Goal: Task Accomplishment & Management: Complete application form

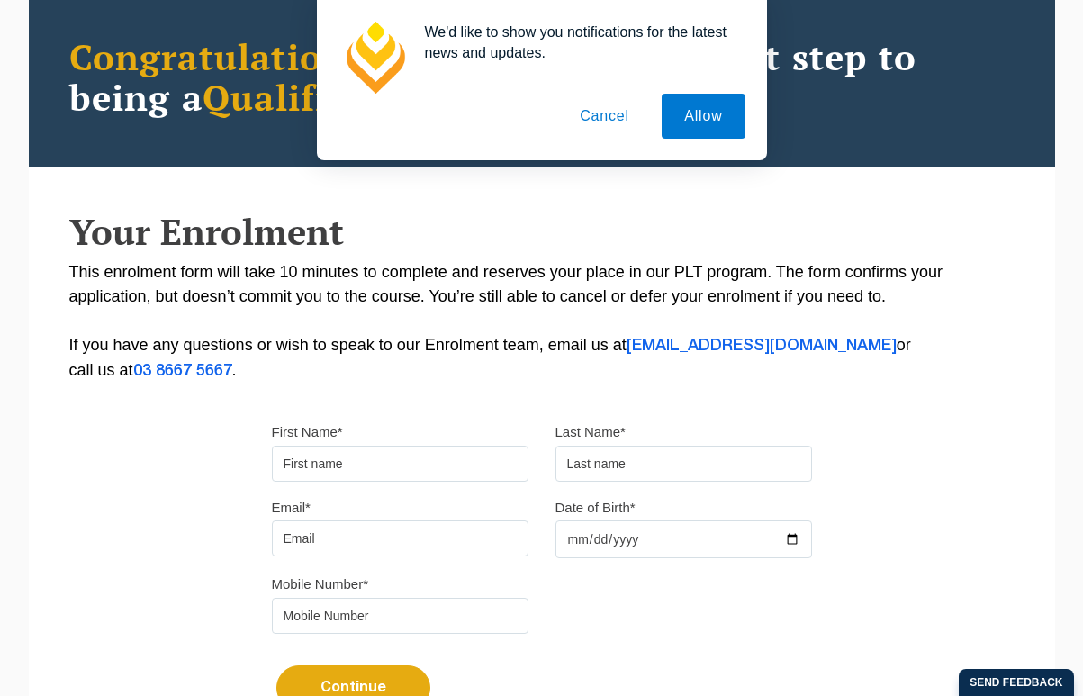
scroll to position [295, 0]
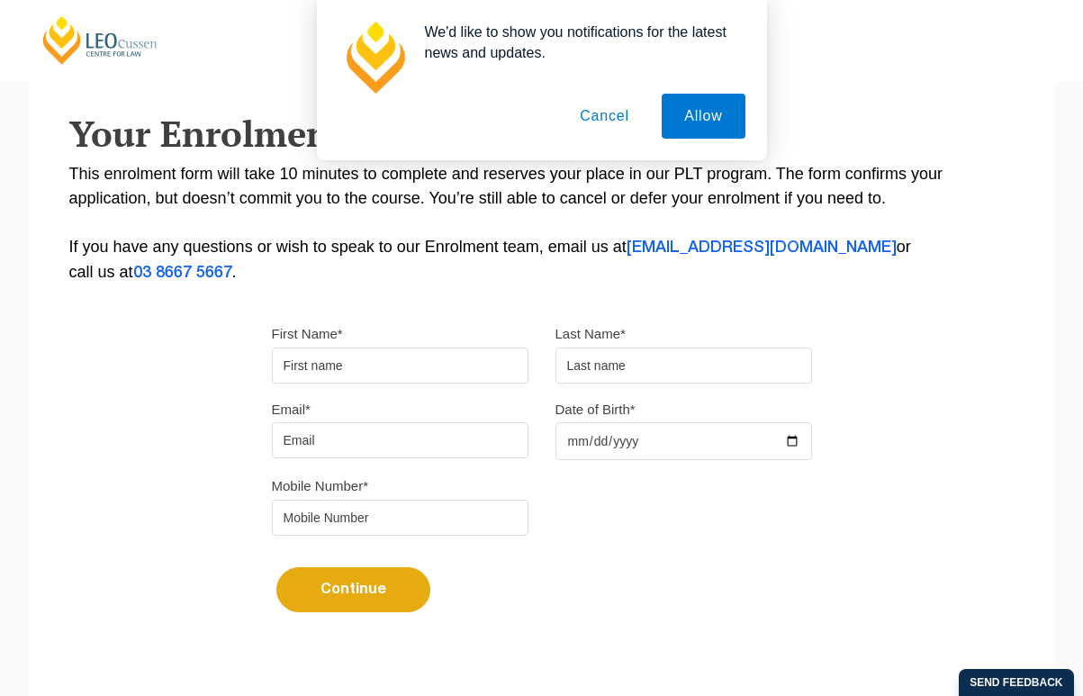
click at [445, 374] on input "First Name*" at bounding box center [400, 366] width 257 height 36
type input "Chanel"
type input "Dayoub"
type input "chaneldayoub@gmail.com"
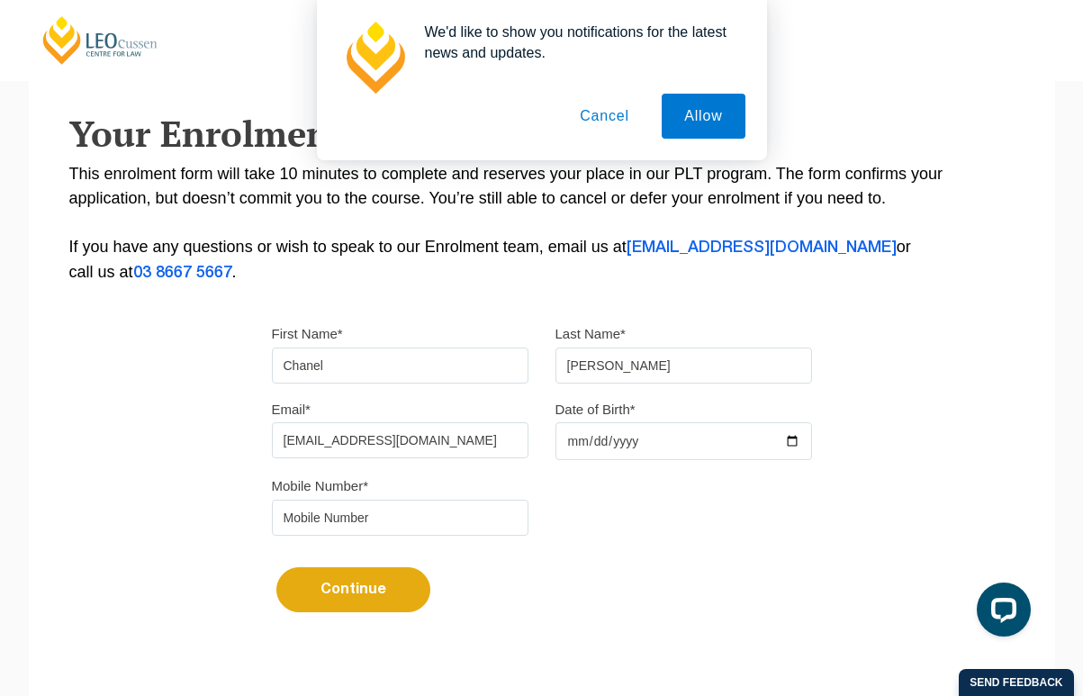
click at [574, 449] on input "Date of Birth*" at bounding box center [684, 441] width 257 height 38
type input "2004-08-04"
click at [395, 510] on input "tel" at bounding box center [400, 518] width 257 height 36
type input "0402679190"
click at [291, 624] on form "First Name* Chanel Last Name* Dayoub Email* chaneldayoub@gmail.com Date of Birt…" at bounding box center [542, 475] width 540 height 363
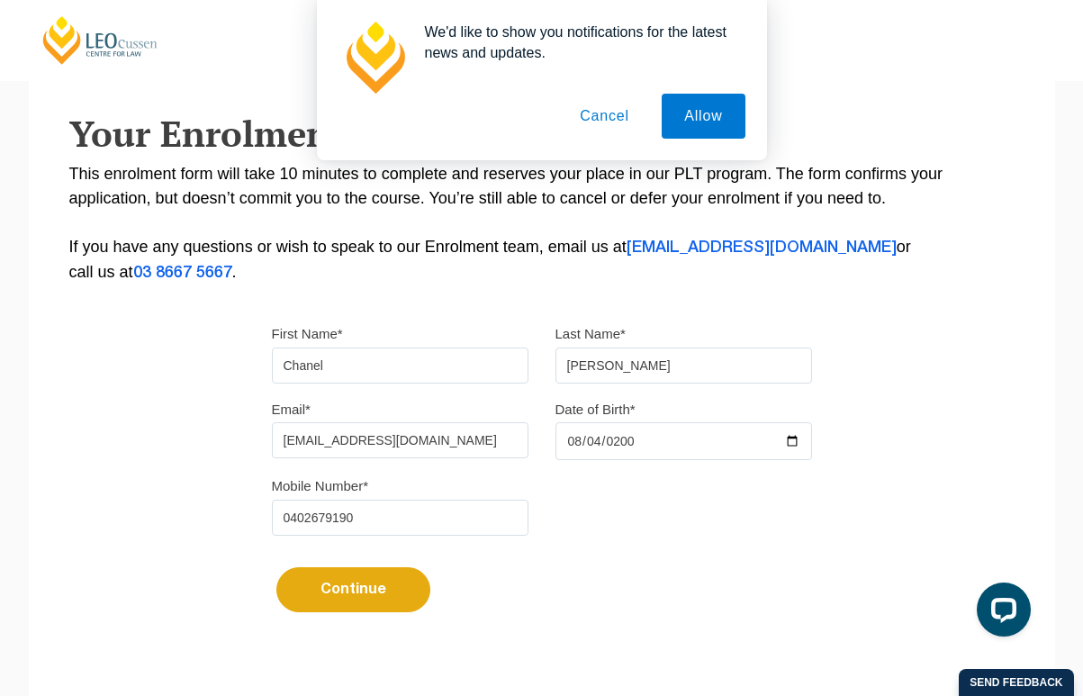
click at [611, 115] on button "Cancel" at bounding box center [604, 116] width 95 height 45
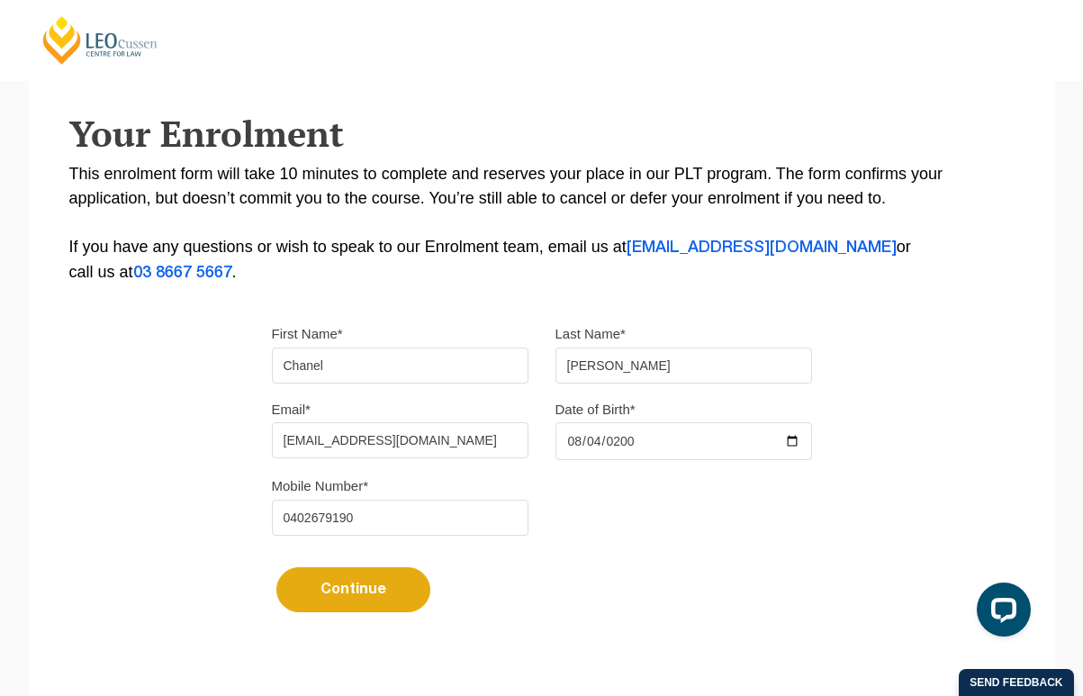
click at [394, 602] on button "Continue" at bounding box center [353, 589] width 154 height 45
select select
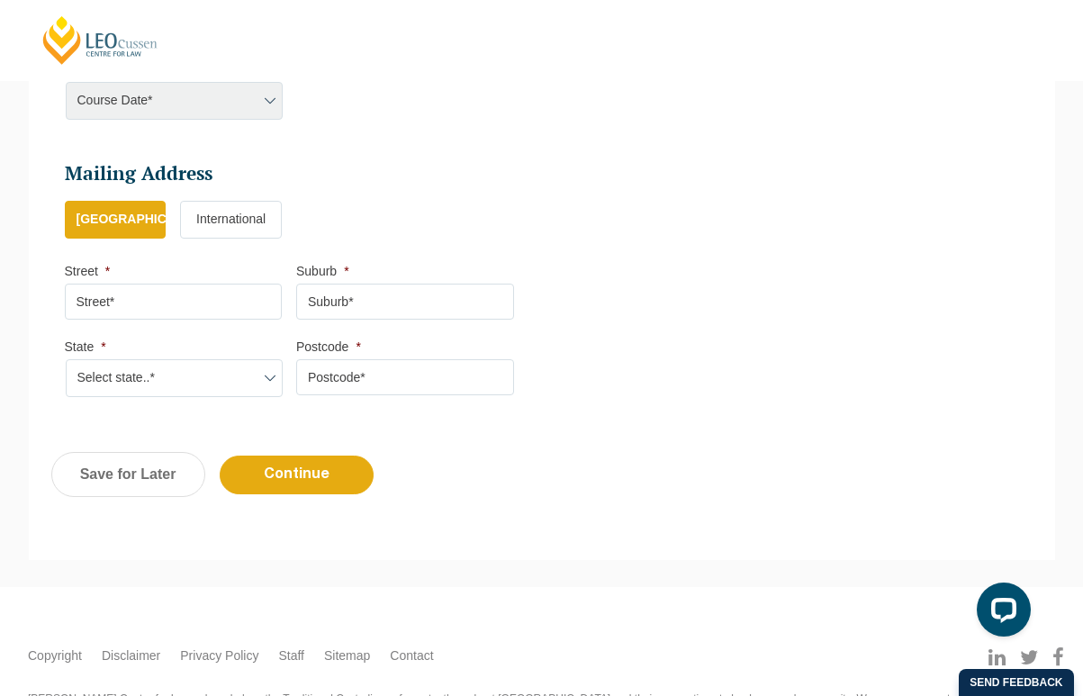
scroll to position [964, 0]
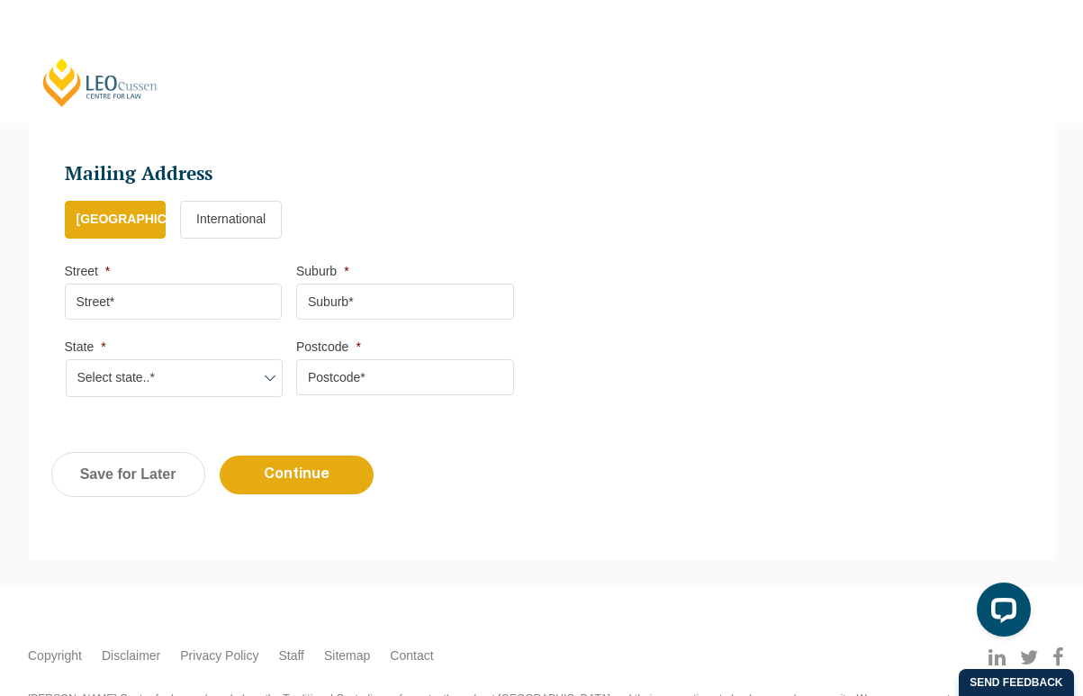
click at [201, 79] on header "Leo Cussen Centre for Law Search here Practical Legal Training Our Practical Le…" at bounding box center [541, 61] width 1083 height 123
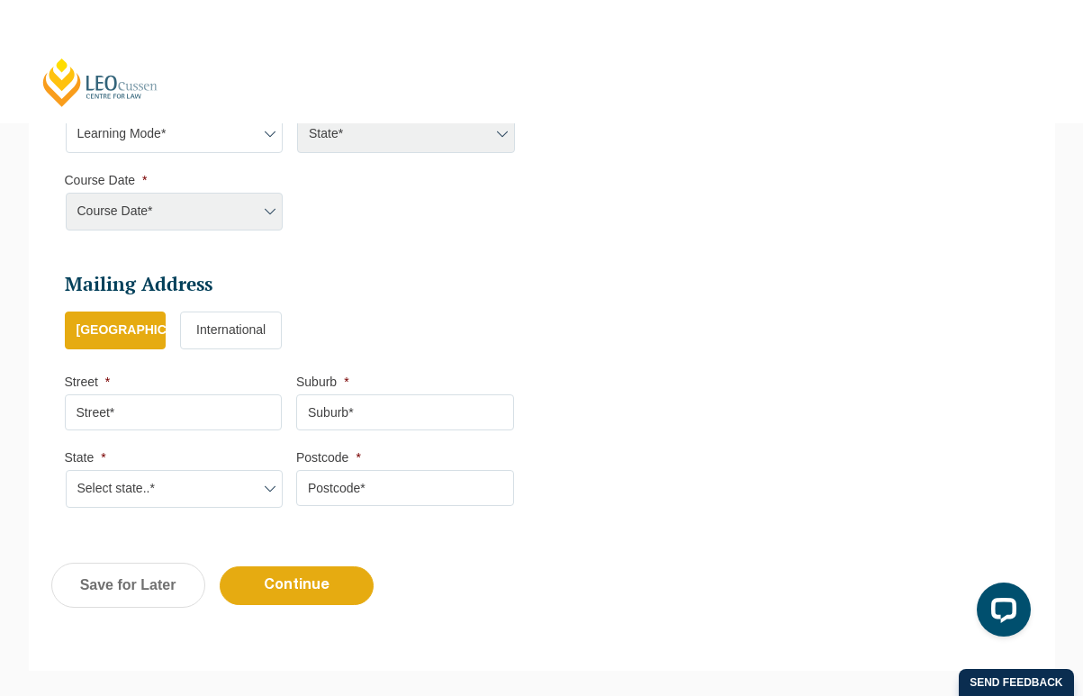
click at [222, 238] on li "Select Your Course This field is hidden when viewing the form Only for Flinder …" at bounding box center [297, 152] width 464 height 195
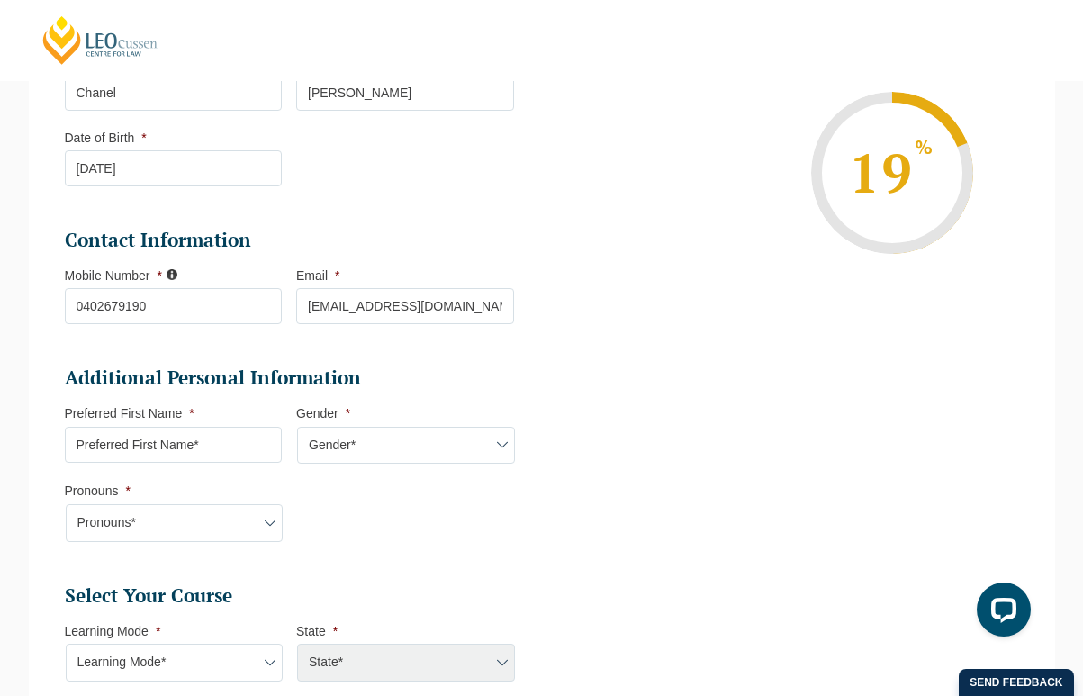
scroll to position [494, 0]
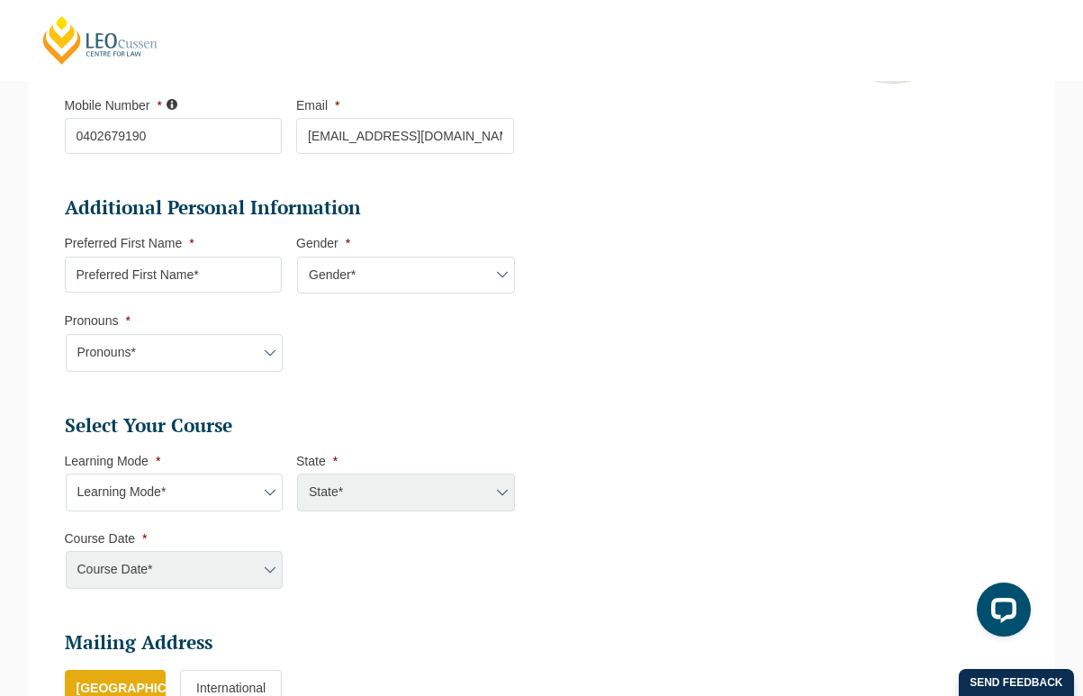
click at [204, 283] on input "Preferred First Name *" at bounding box center [174, 275] width 218 height 36
type input "Chanel"
click at [451, 267] on select "Gender* Male Female Nonbinary Intersex Prefer not to disclose Other" at bounding box center [406, 276] width 218 height 38
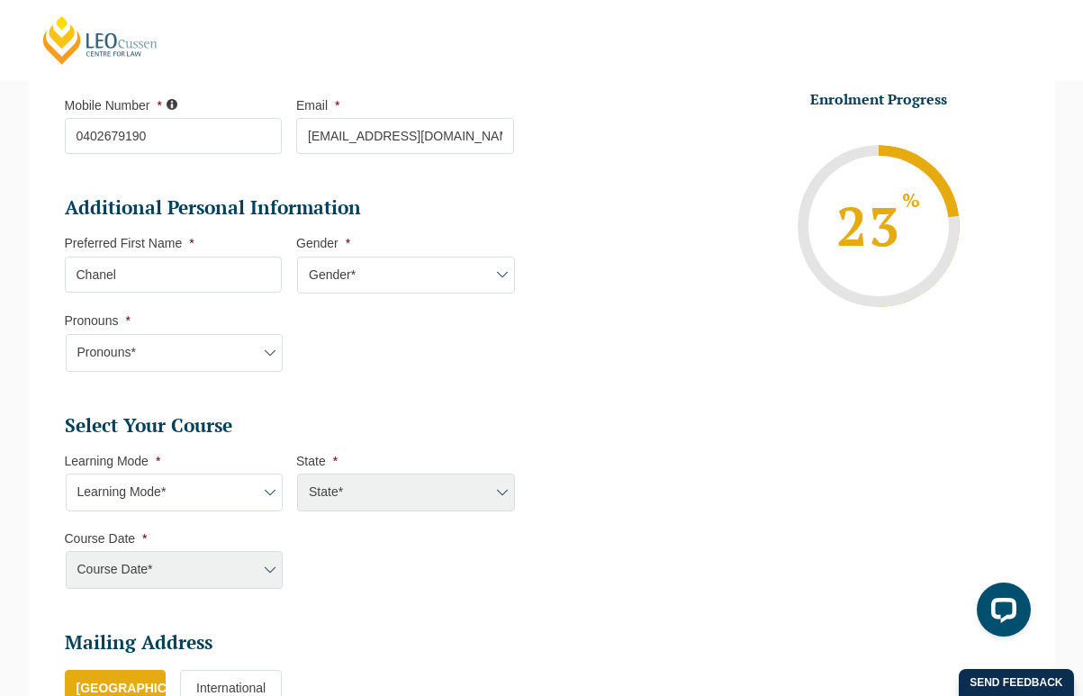
select select "Female"
click at [185, 358] on select "Pronouns* She/Her/Hers He/Him/His They/Them/Theirs Other Prefer not to disclose" at bounding box center [175, 353] width 218 height 38
select select "She/Her/Hers"
click at [179, 503] on select "Learning Mode* Online Full Time Learning Online Part Time Learning Blended Full…" at bounding box center [175, 493] width 218 height 38
select select "Onsite Full Time Learning"
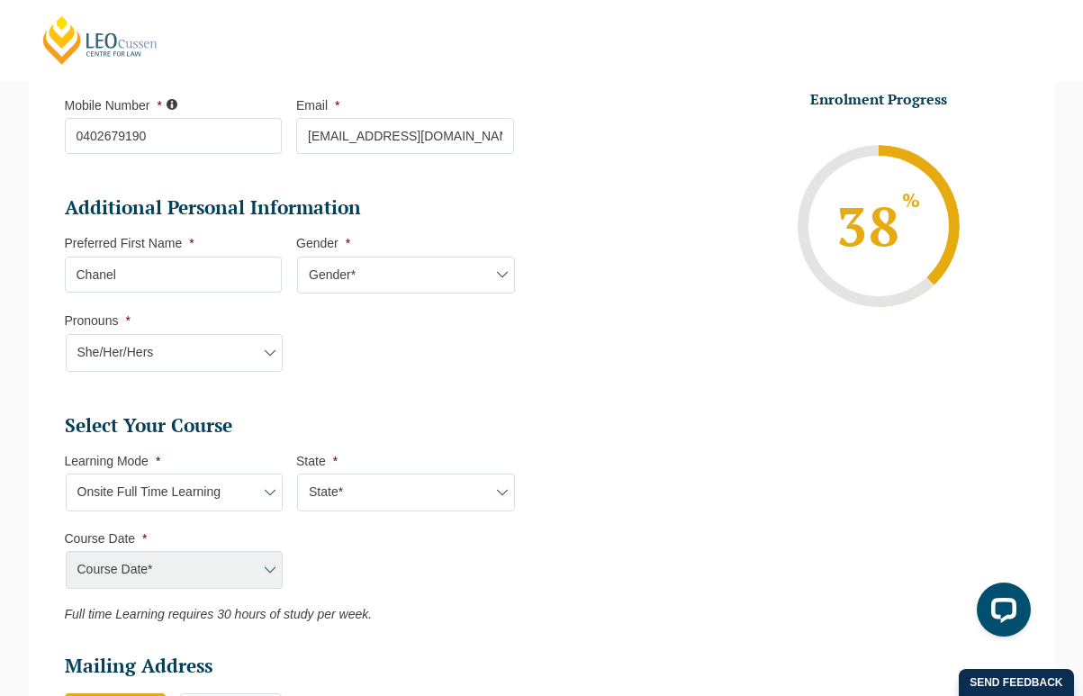
click at [433, 496] on select "State* VIC" at bounding box center [406, 493] width 218 height 38
select select "VIC"
click at [225, 570] on select "Course Date* January 2026 (27-Jan-2026 to 12-Jun-2026) August 2026 (03-Aug-2026…" at bounding box center [175, 570] width 218 height 38
select select "August 2026 (03-Aug-2026 to 18-Dec-2026)"
type input "Intake 08 August 2026 FT"
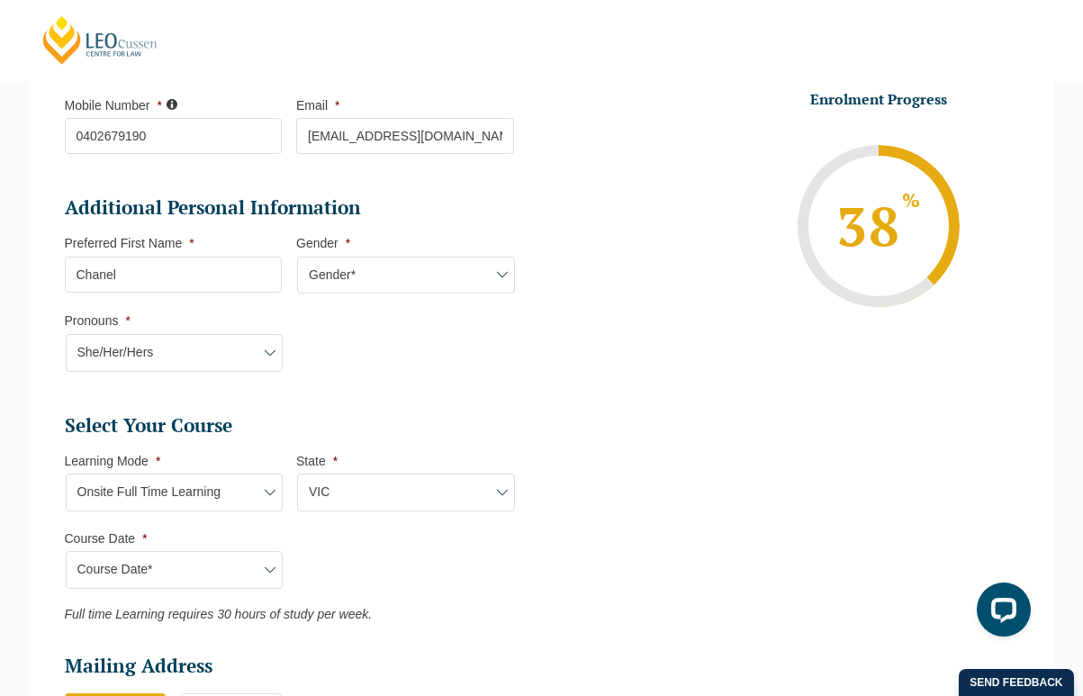
type input "Practical Legal Training (VIC)"
select select "VIC PLT (AUG) 2026 Full Time Onsite"
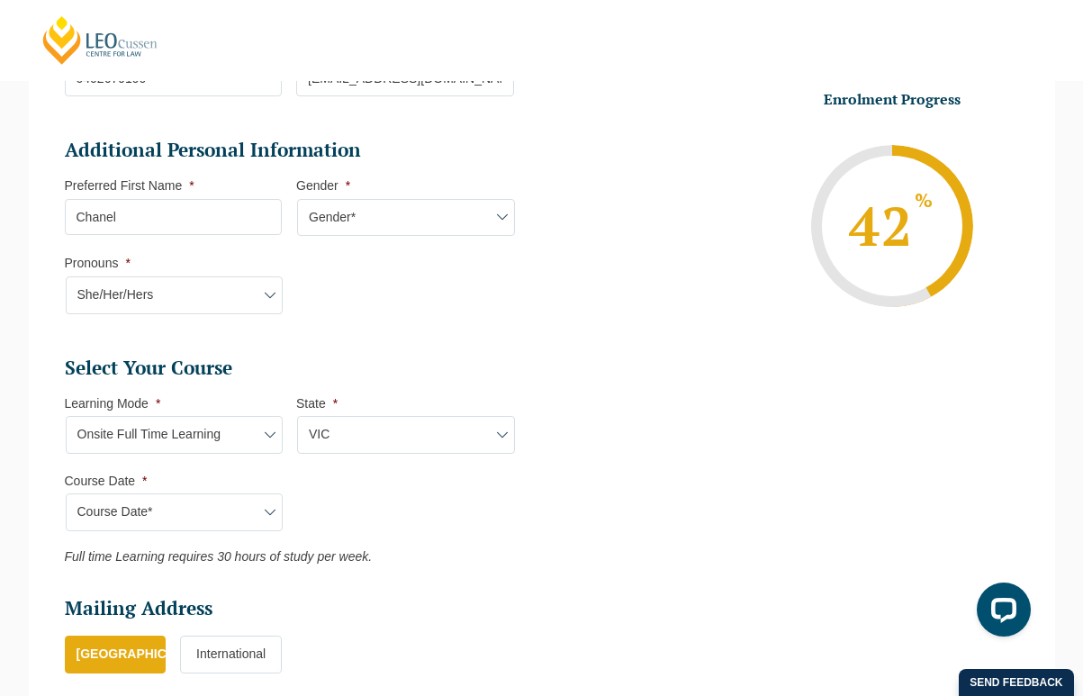
scroll to position [611, 0]
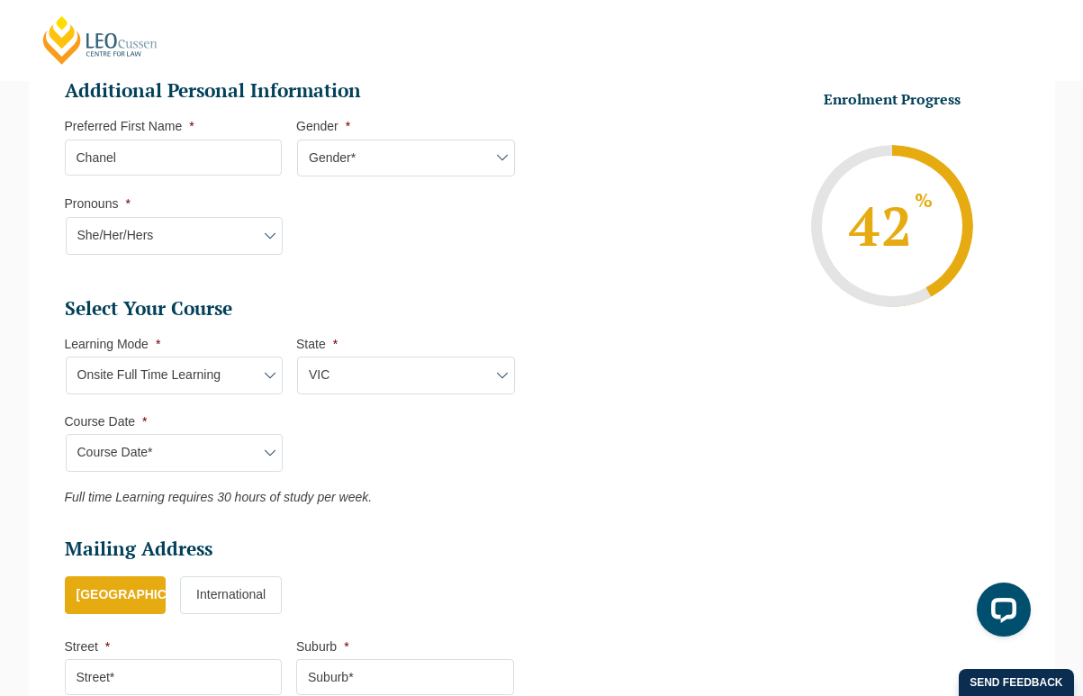
click at [231, 454] on select "Course Date* January 2026 (27-Jan-2026 to 12-Jun-2026) August 2026 (03-Aug-2026…" at bounding box center [175, 453] width 218 height 38
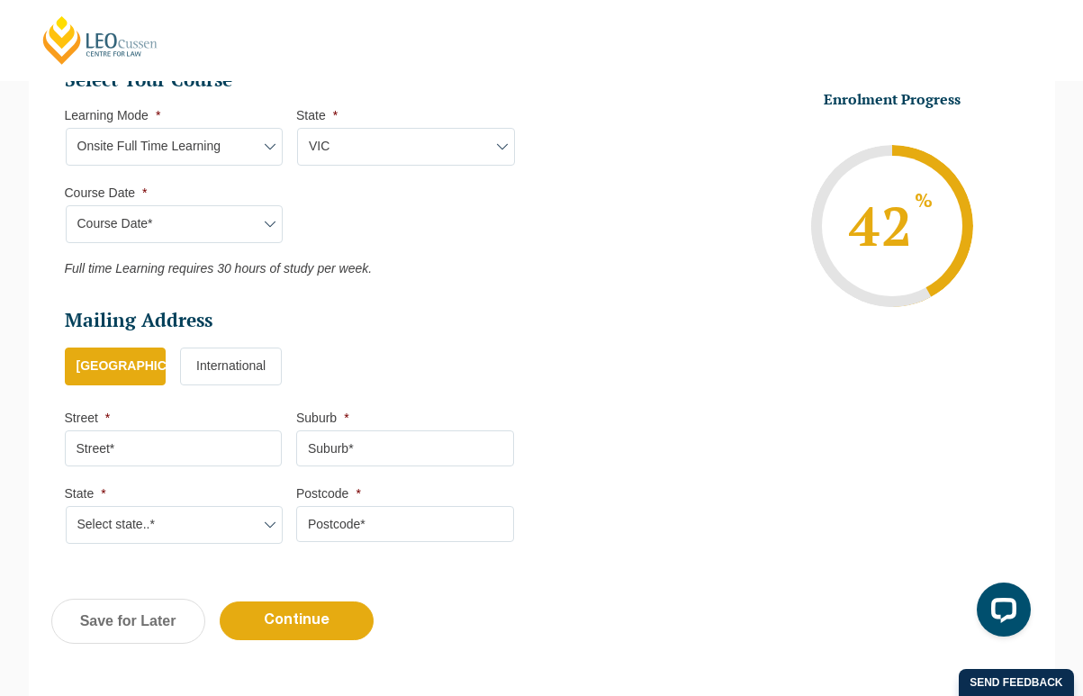
scroll to position [856, 0]
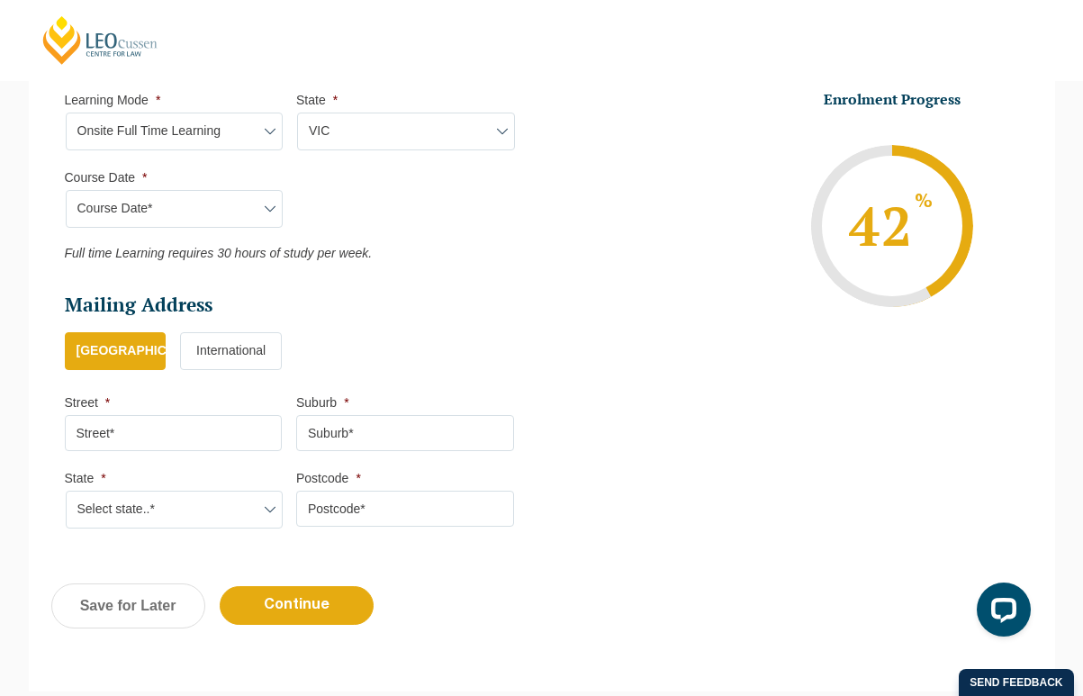
click at [211, 433] on input "Street *" at bounding box center [174, 433] width 218 height 36
type input "Gladstone Street"
click at [359, 439] on input "Suburb *" at bounding box center [405, 433] width 218 height 36
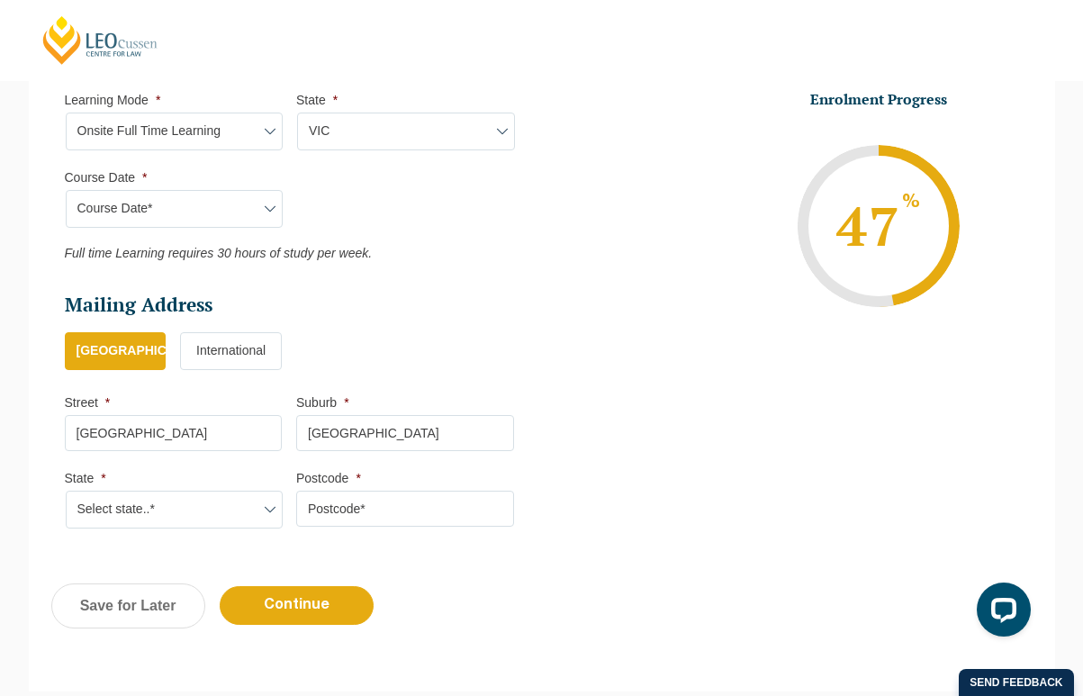
type input "Coburg"
click at [228, 515] on select "Select state..* VIC WA QLD SA NSW NT ACT TAS" at bounding box center [175, 510] width 218 height 38
select select "VIC"
click at [386, 521] on input "Postcode *" at bounding box center [405, 509] width 218 height 36
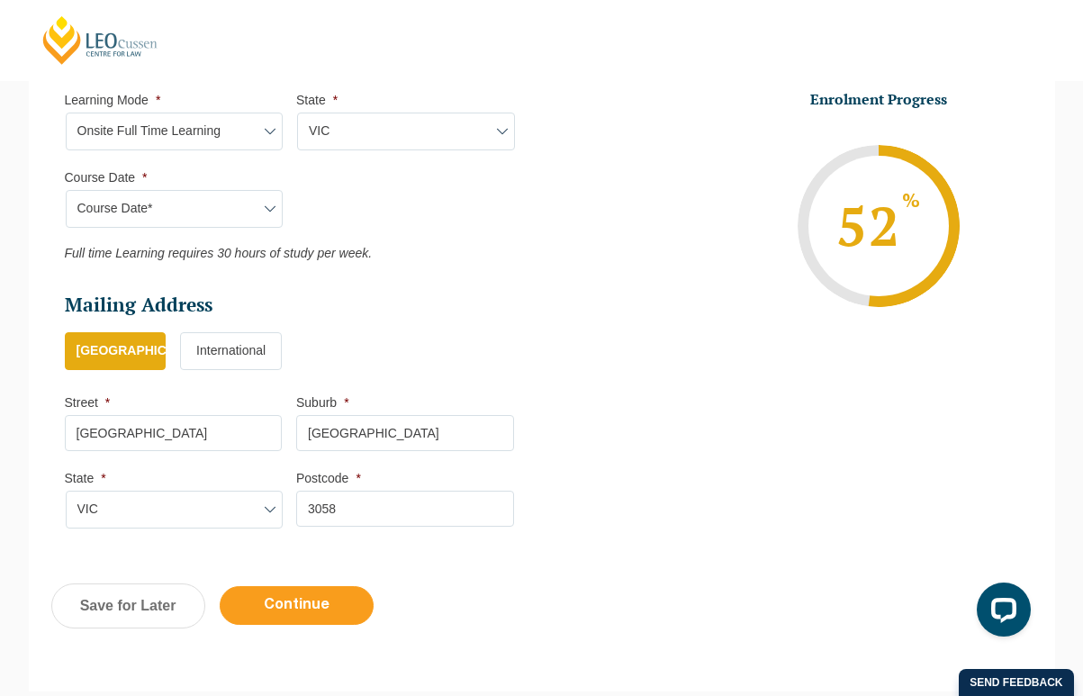
type input "3058"
click at [291, 609] on input "Continue" at bounding box center [297, 605] width 154 height 39
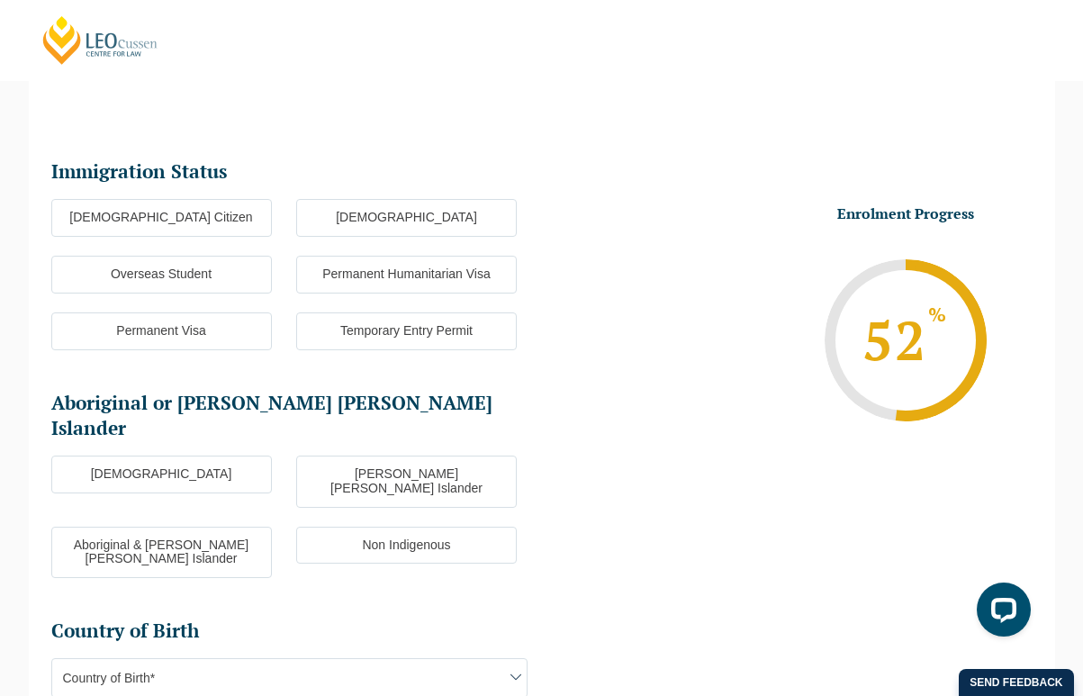
scroll to position [156, 0]
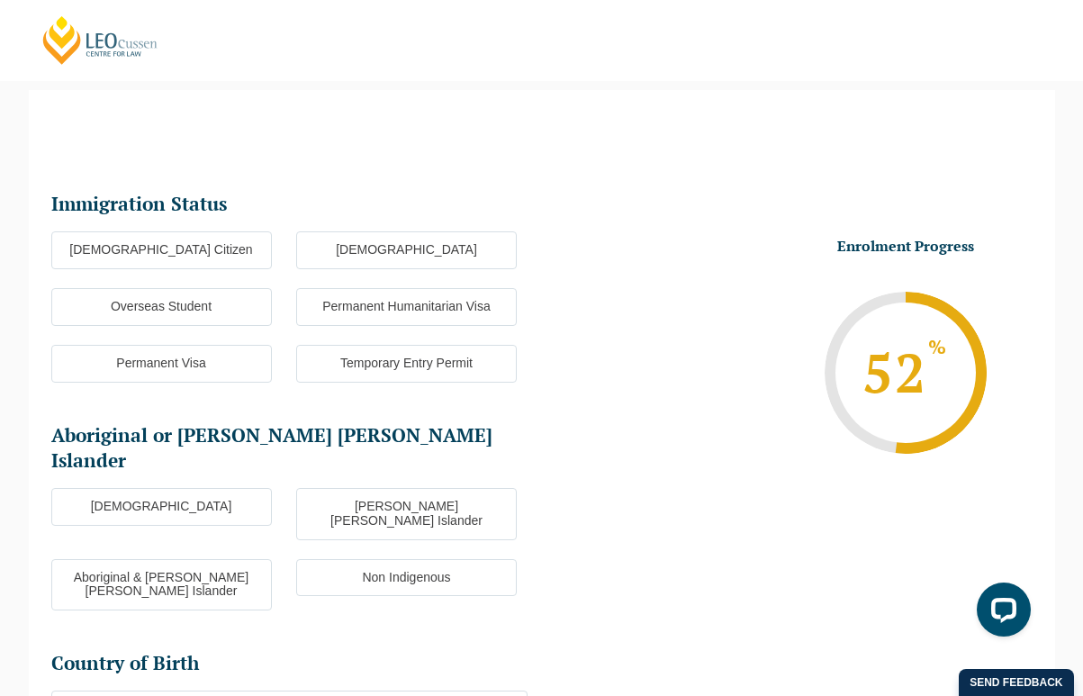
click at [213, 256] on label "Australian Citizen" at bounding box center [161, 250] width 221 height 38
click at [0, 0] on input "Australian Citizen" at bounding box center [0, 0] width 0 height 0
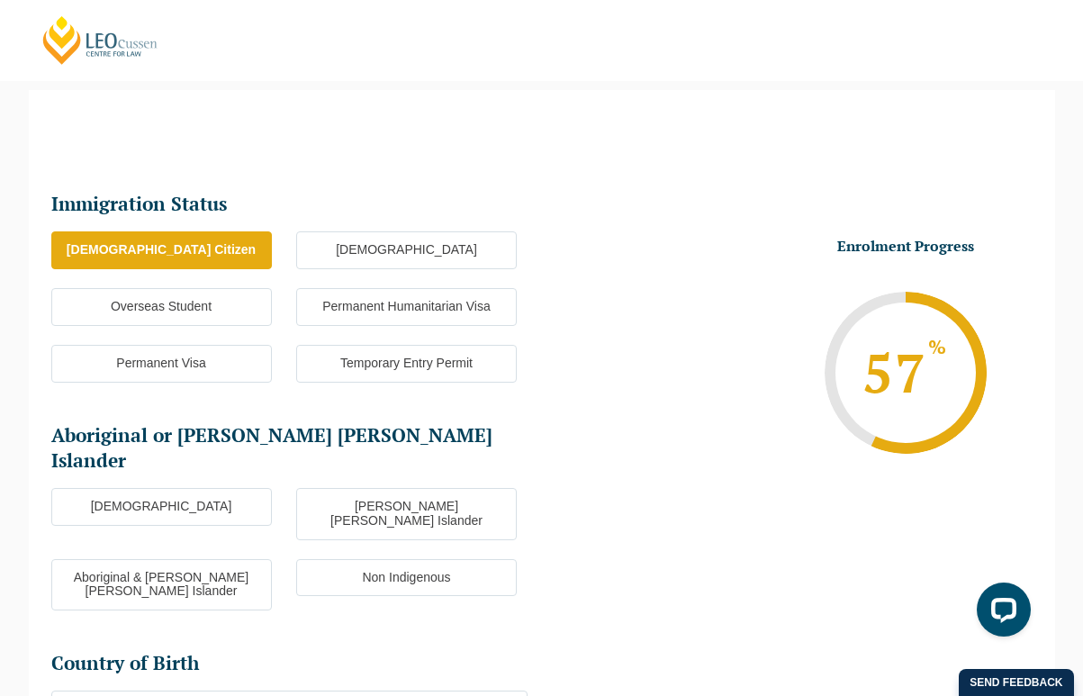
click at [370, 559] on label "Non Indigenous" at bounding box center [406, 578] width 221 height 38
click at [0, 0] on input "Non Indigenous" at bounding box center [0, 0] width 0 height 0
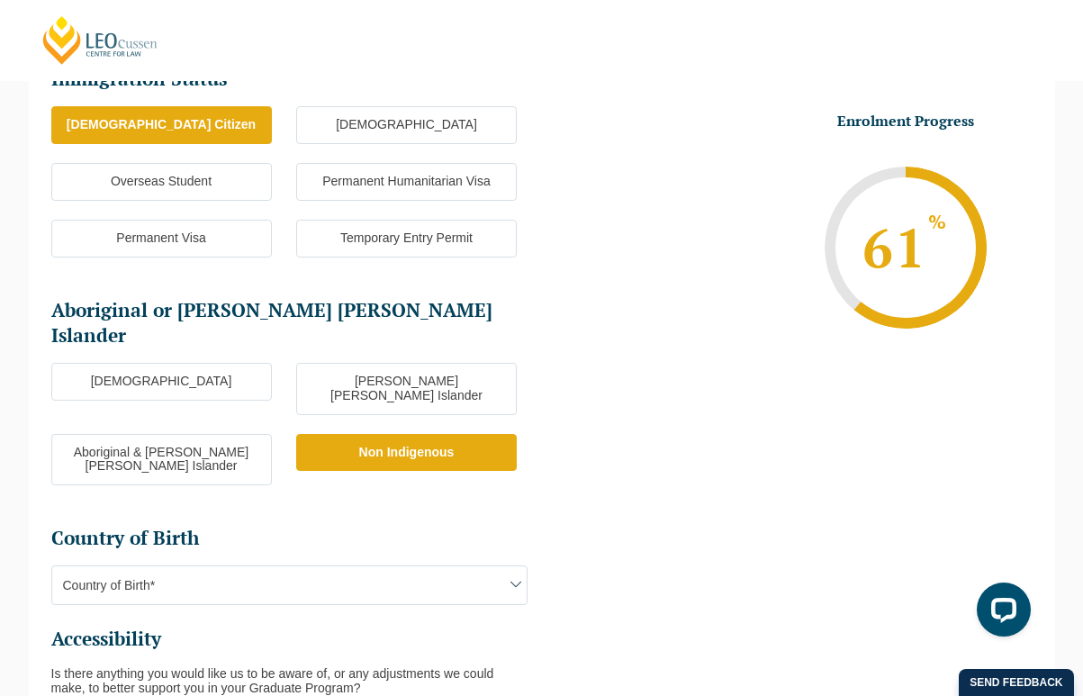
scroll to position [297, 0]
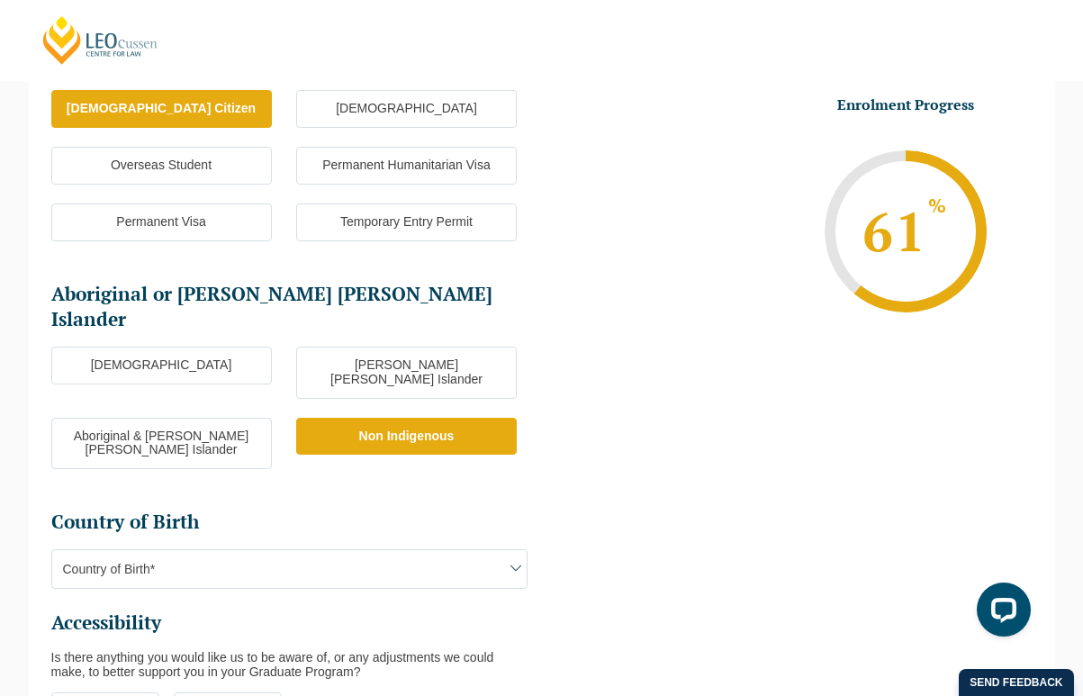
click at [347, 550] on span "Country of Birth*" at bounding box center [289, 569] width 475 height 38
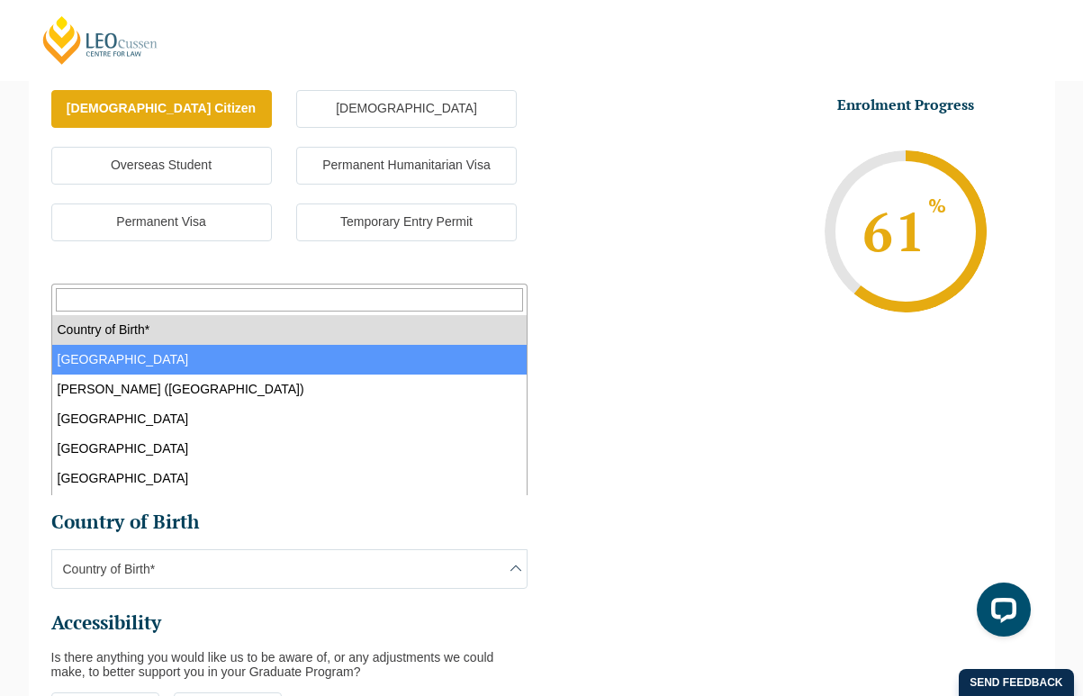
select select "Australia 1101"
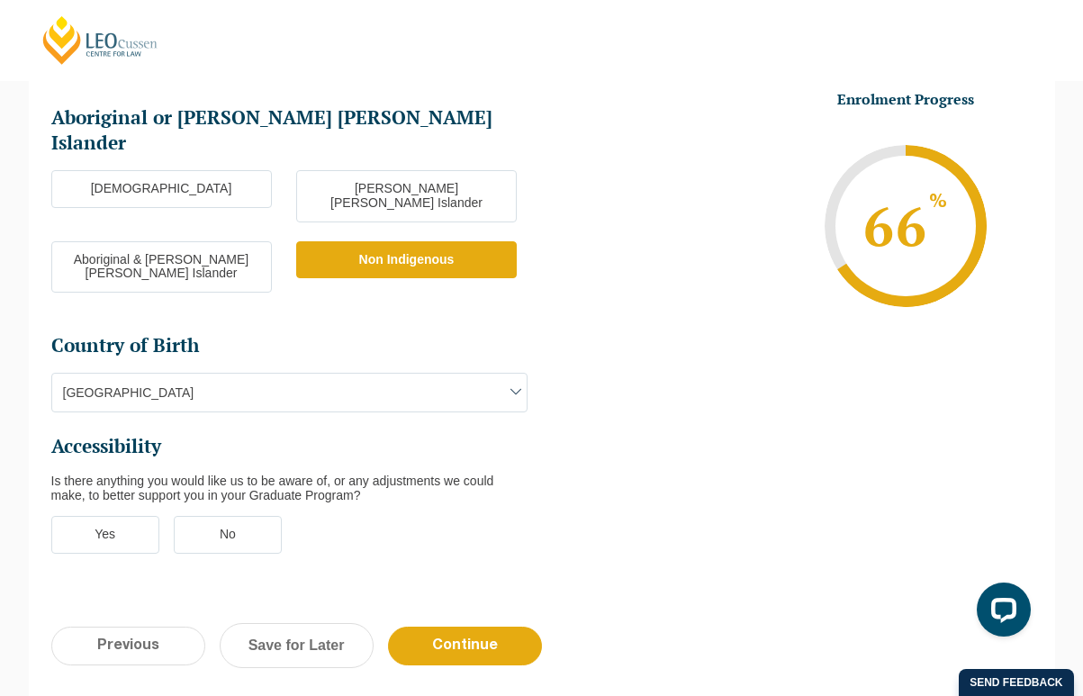
scroll to position [498, 0]
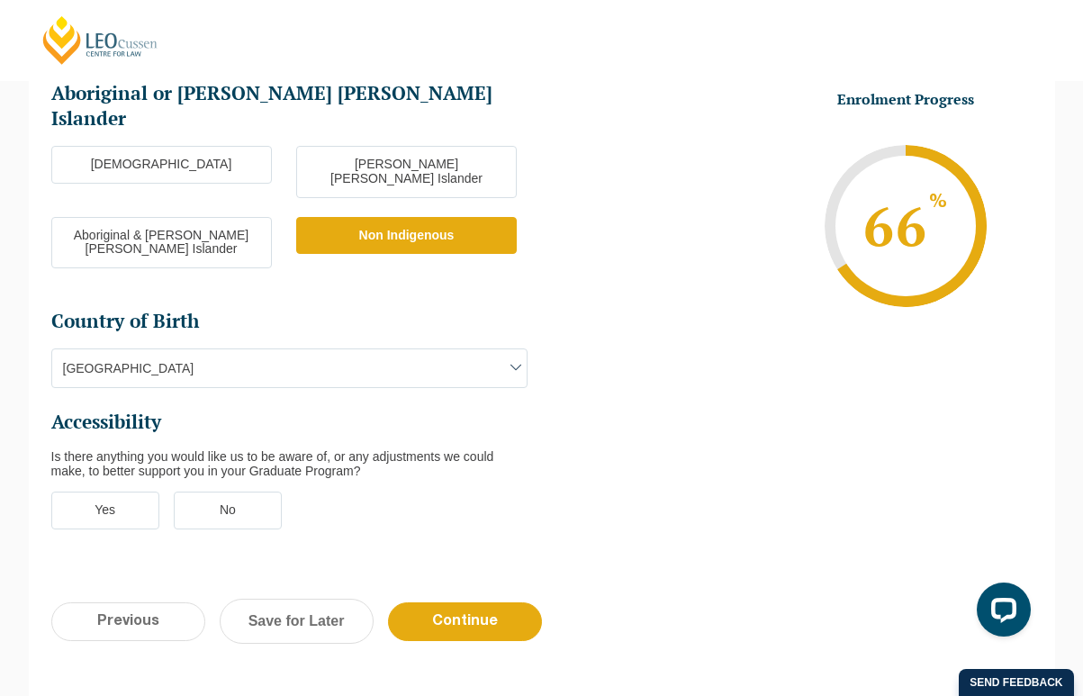
click at [233, 492] on label "No" at bounding box center [228, 511] width 108 height 38
click at [0, 0] on input "No" at bounding box center [0, 0] width 0 height 0
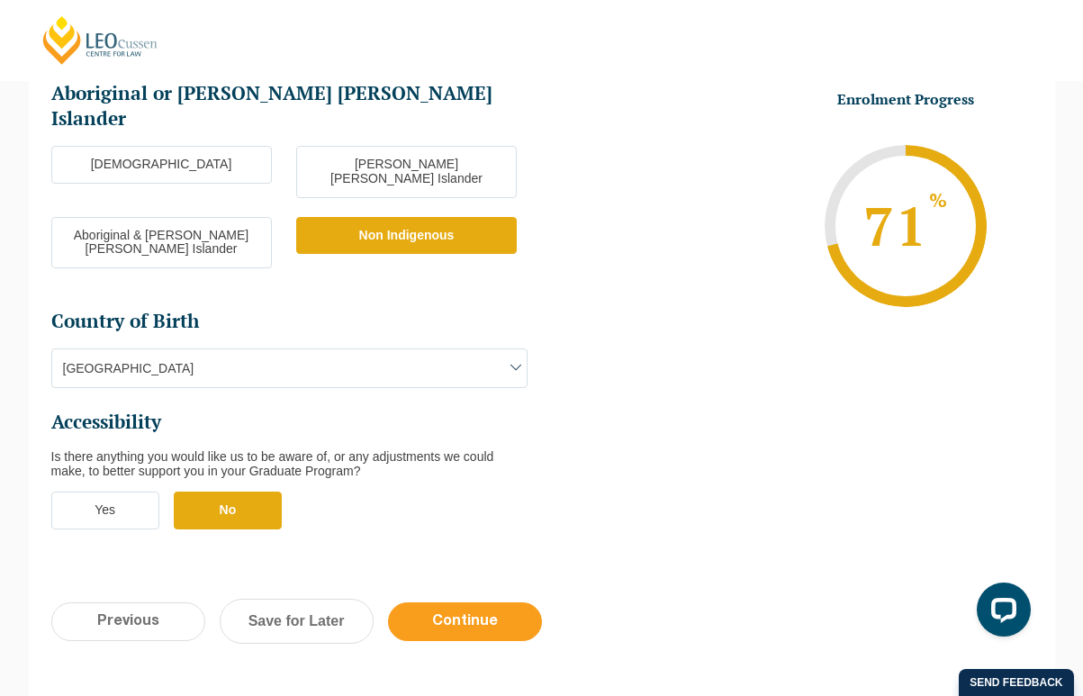
click at [460, 602] on input "Continue" at bounding box center [465, 621] width 154 height 39
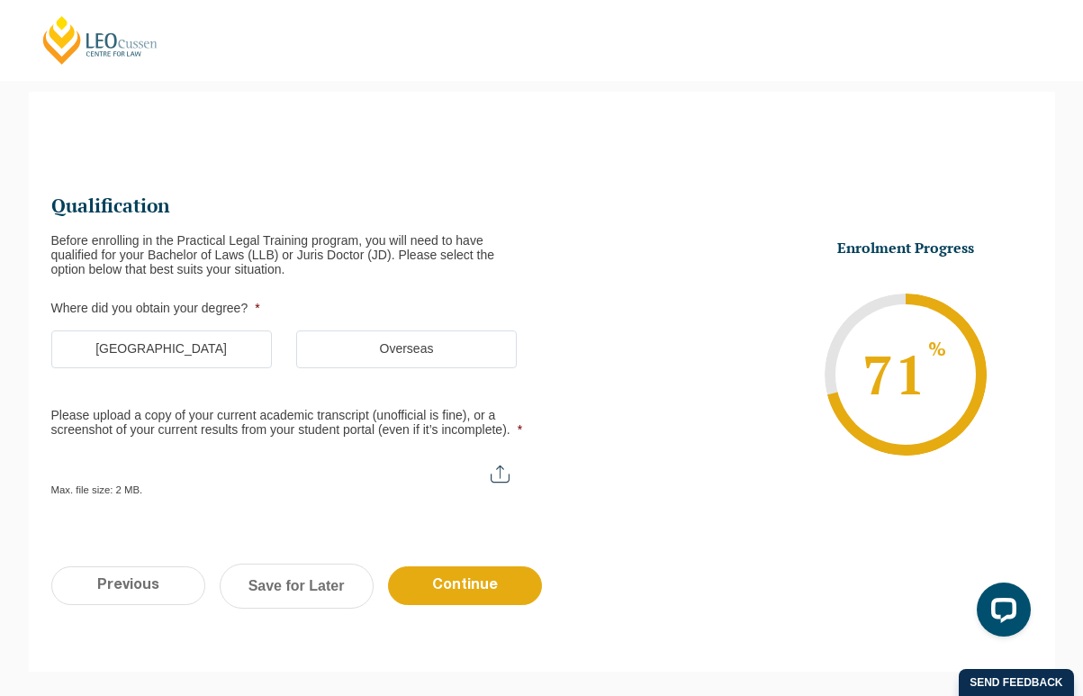
scroll to position [0, 0]
click at [283, 244] on div "Before enrolling in the Practical Legal Training program, you will need to have…" at bounding box center [289, 253] width 476 height 43
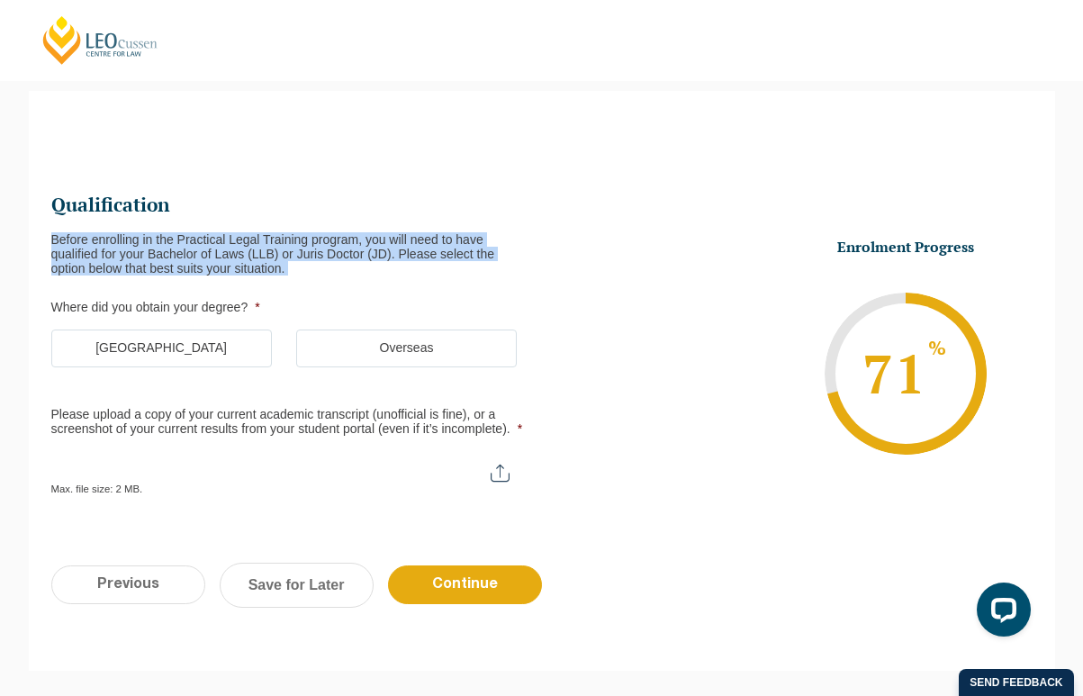
click at [283, 244] on div "Before enrolling in the Practical Legal Training program, you will need to have…" at bounding box center [289, 253] width 476 height 43
click at [240, 367] on ul "Australia Overseas" at bounding box center [296, 358] width 491 height 57
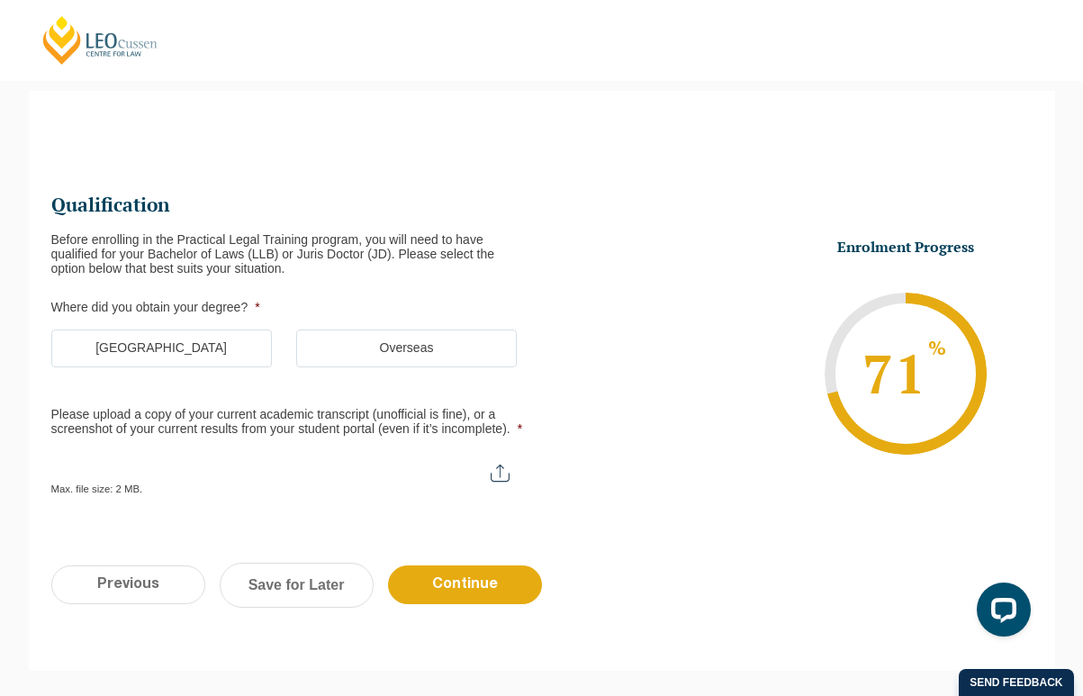
click at [240, 350] on label "Australia" at bounding box center [161, 349] width 221 height 38
click at [0, 0] on input "Australia" at bounding box center [0, 0] width 0 height 0
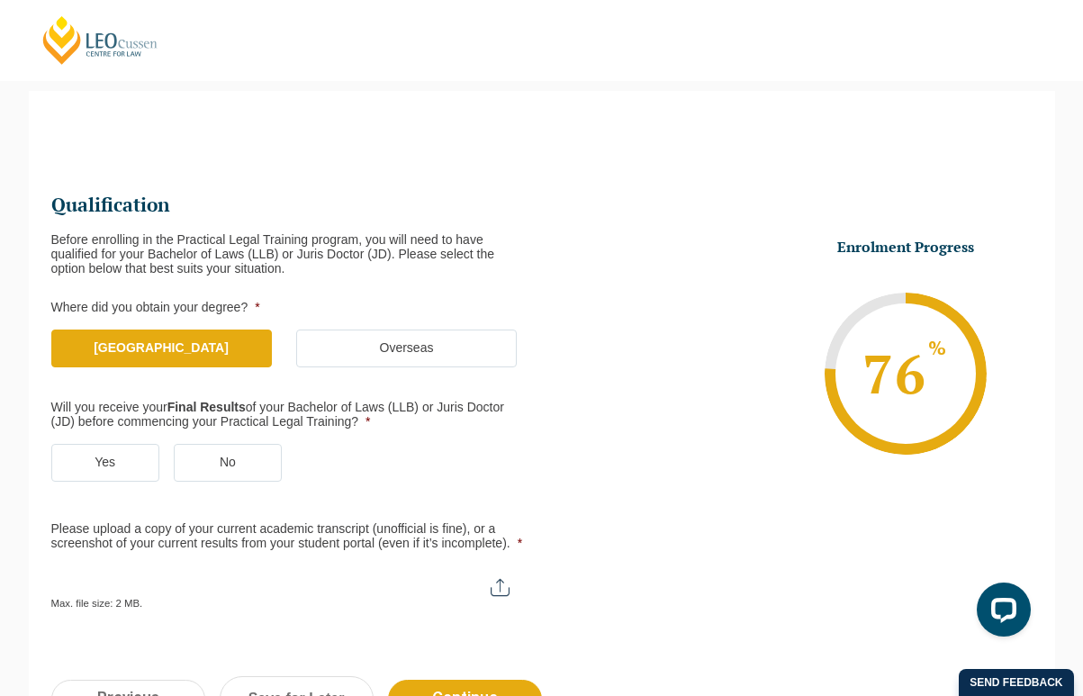
click at [249, 412] on label "Will you receive your Final Results of your Bachelor of Laws (LLB) or Juris Doc…" at bounding box center [282, 415] width 462 height 29
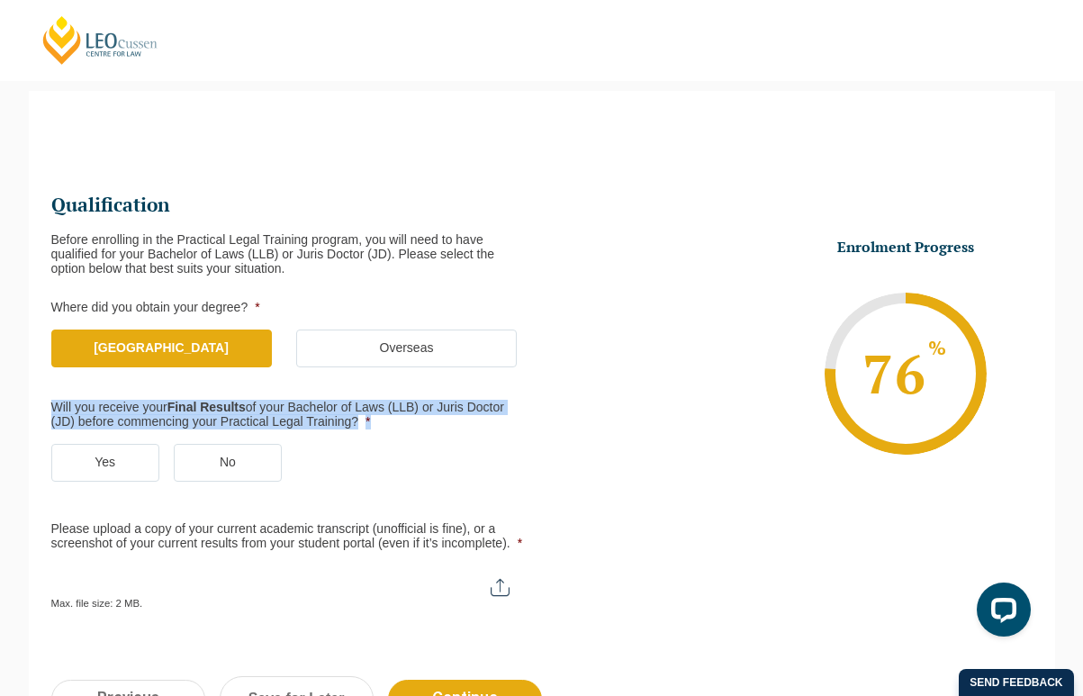
click at [249, 412] on label "Will you receive your Final Results of your Bachelor of Laws (LLB) or Juris Doc…" at bounding box center [282, 415] width 462 height 29
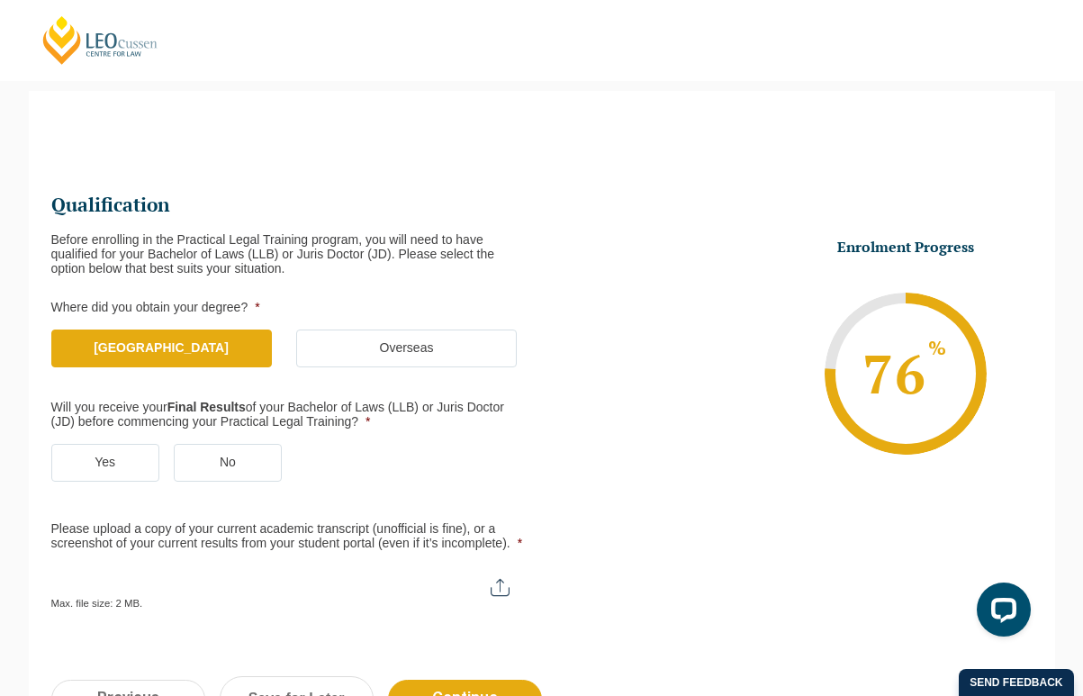
click at [249, 412] on label "Will you receive your Final Results of your Bachelor of Laws (LLB) or Juris Doc…" at bounding box center [282, 415] width 462 height 29
click at [109, 442] on li "Will you receive your Final Results of your Bachelor of Laws (LLB) or Juris Doc…" at bounding box center [296, 451] width 491 height 100
click at [111, 450] on label "Yes" at bounding box center [105, 463] width 108 height 38
click at [0, 0] on input "Yes" at bounding box center [0, 0] width 0 height 0
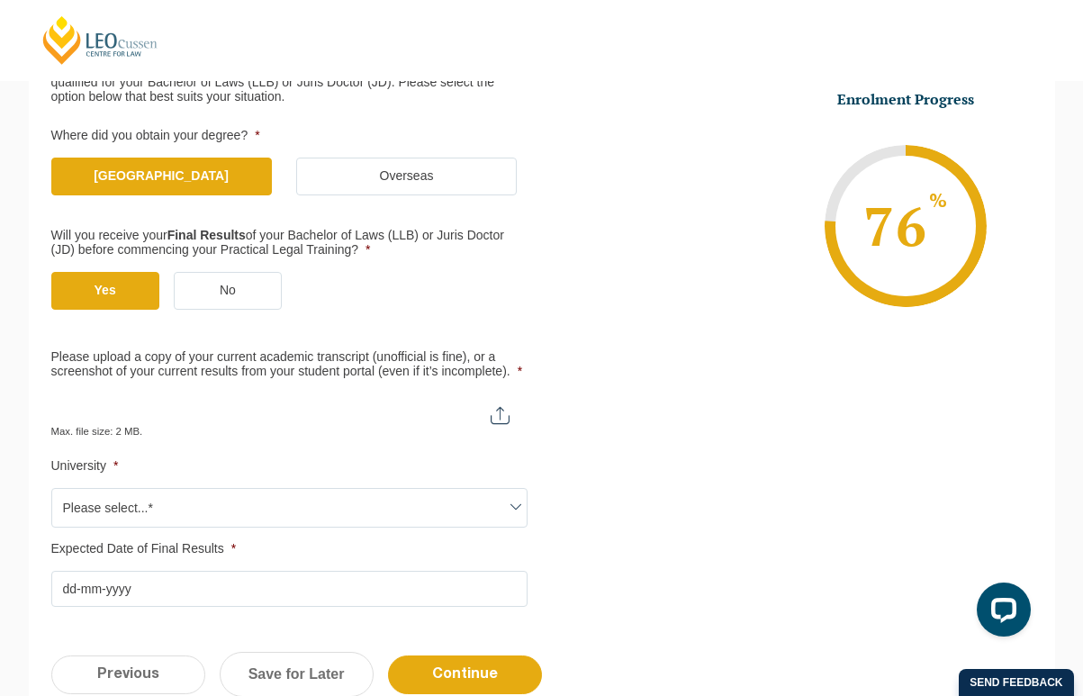
scroll to position [348, 0]
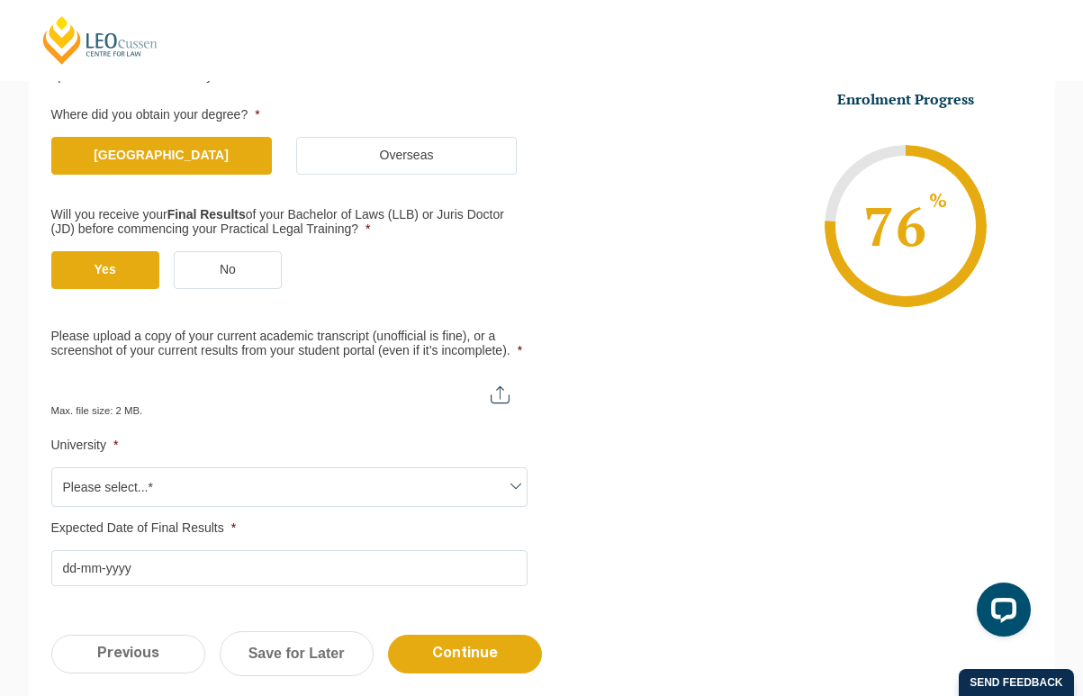
click at [390, 495] on span "Please select...*" at bounding box center [289, 487] width 475 height 38
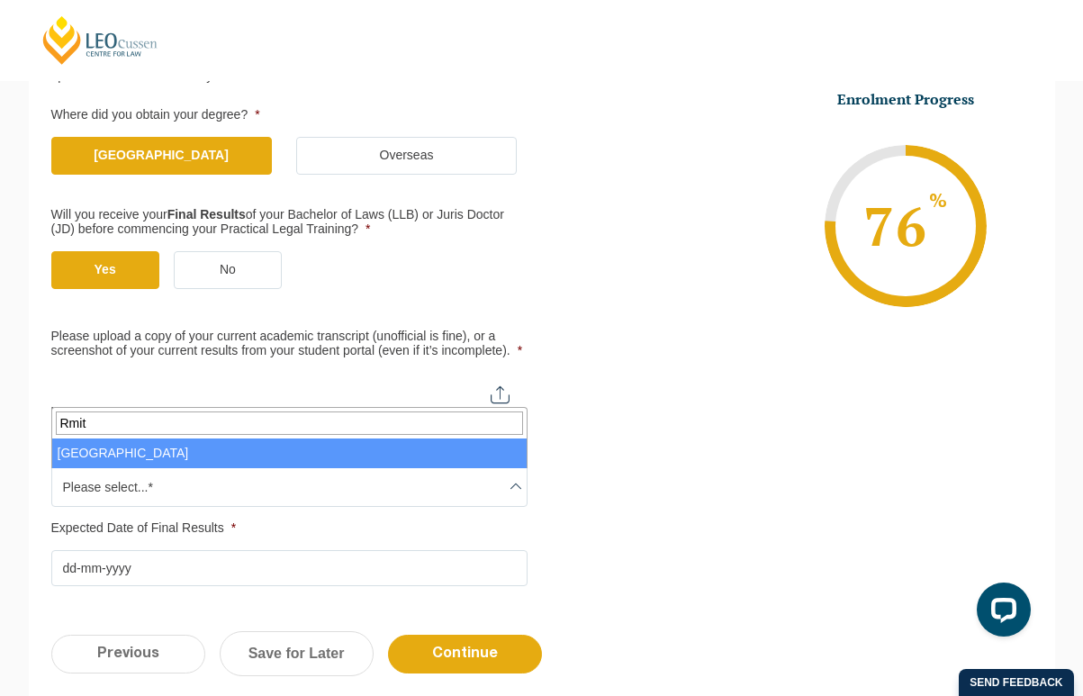
type input "Rmit"
select select "RMIT University"
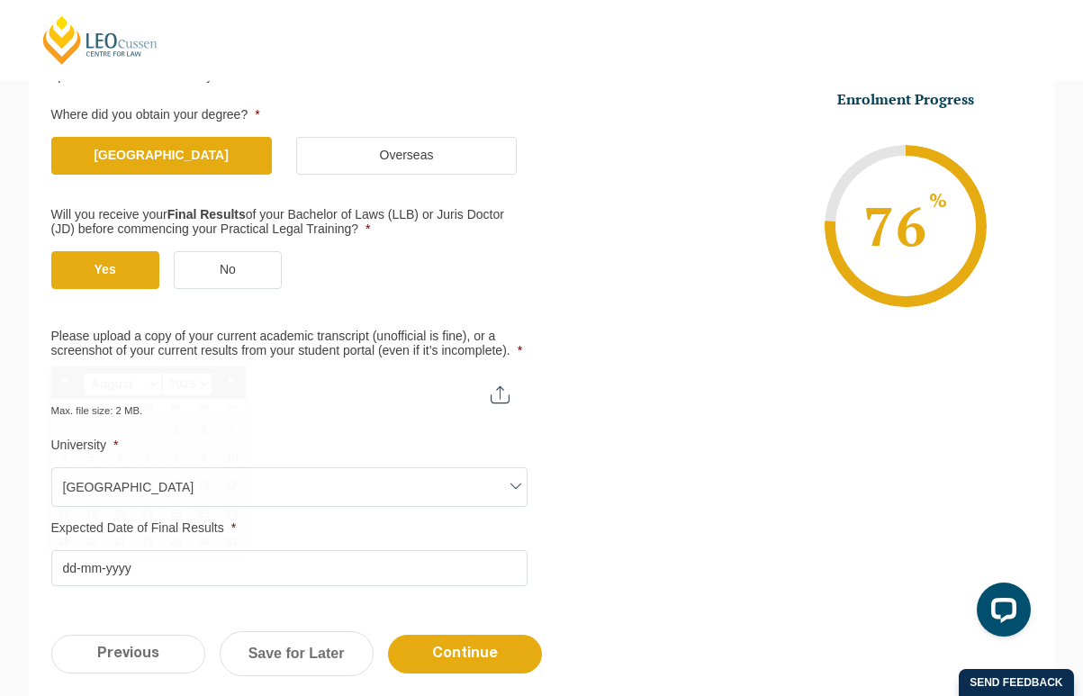
click at [155, 580] on input "Expected Date of Final Results *" at bounding box center [289, 568] width 476 height 36
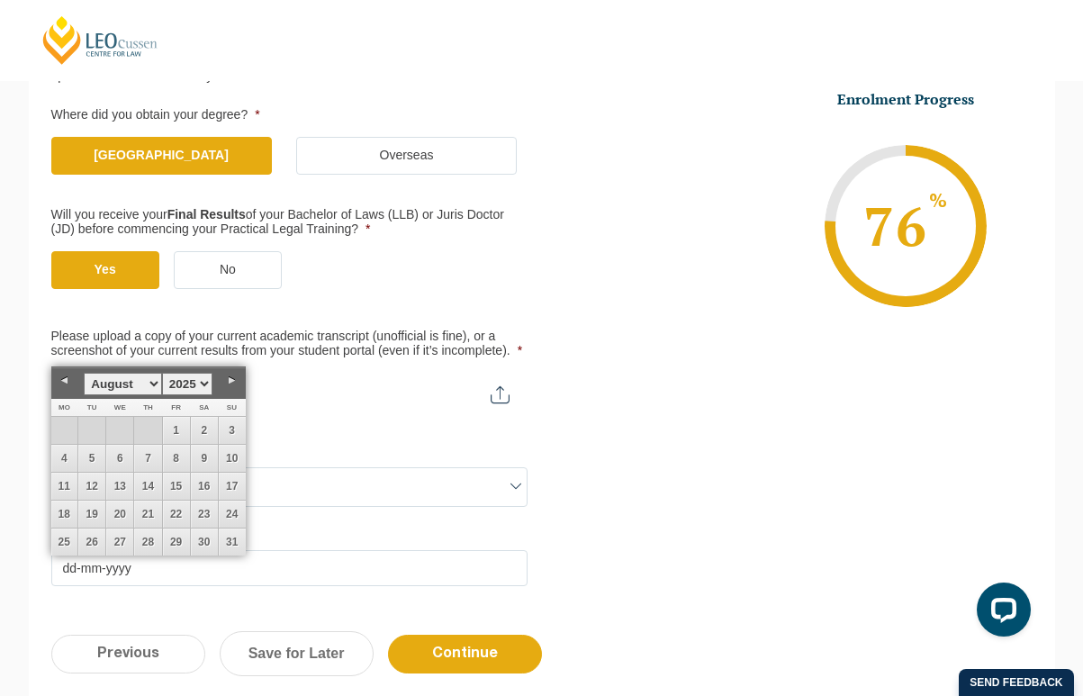
click at [359, 554] on input "Expected Date of Final Results *" at bounding box center [289, 568] width 476 height 36
click at [537, 535] on li "Expected Date of Final Results * DD dash MM dash YYYY" at bounding box center [296, 553] width 491 height 65
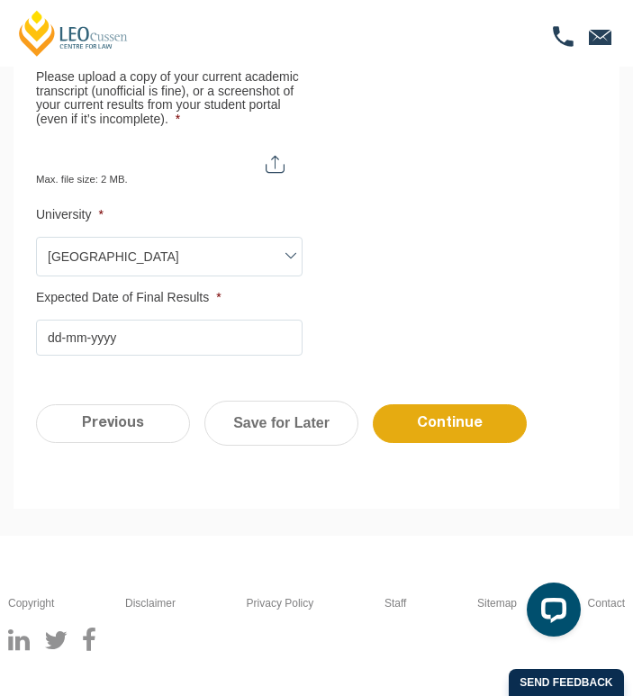
scroll to position [623, 0]
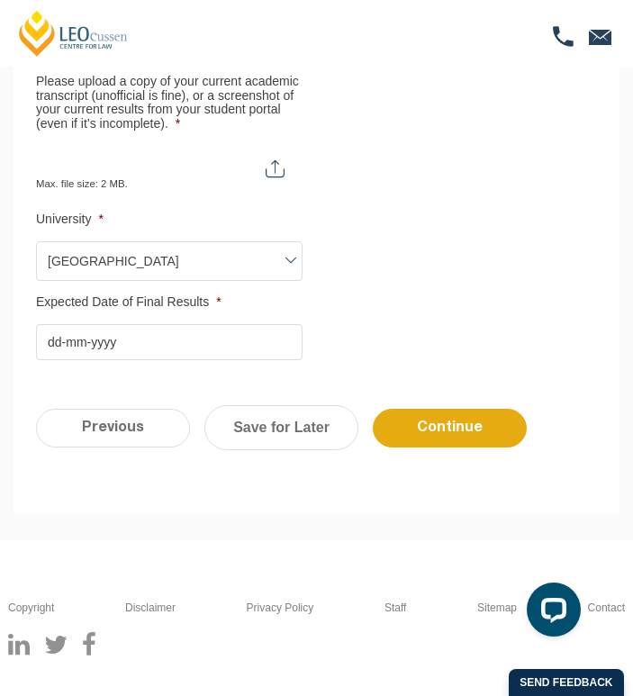
click at [197, 360] on input "Expected Date of Final Results *" at bounding box center [169, 342] width 267 height 36
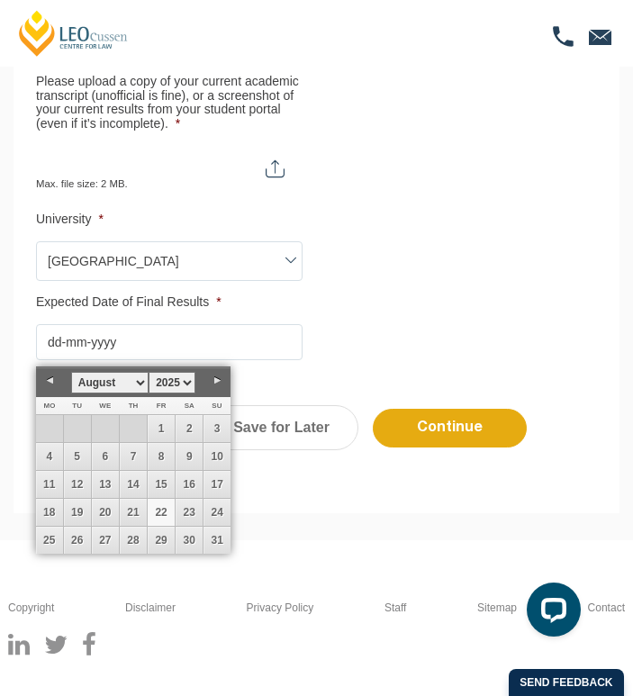
click at [221, 381] on link "Next" at bounding box center [217, 380] width 27 height 27
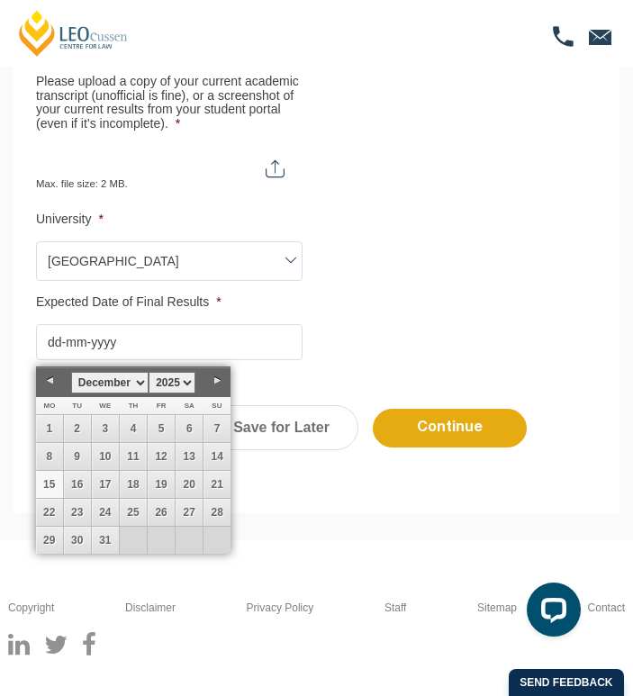
click at [43, 486] on link "15" at bounding box center [49, 484] width 27 height 27
type input "15-12-2025"
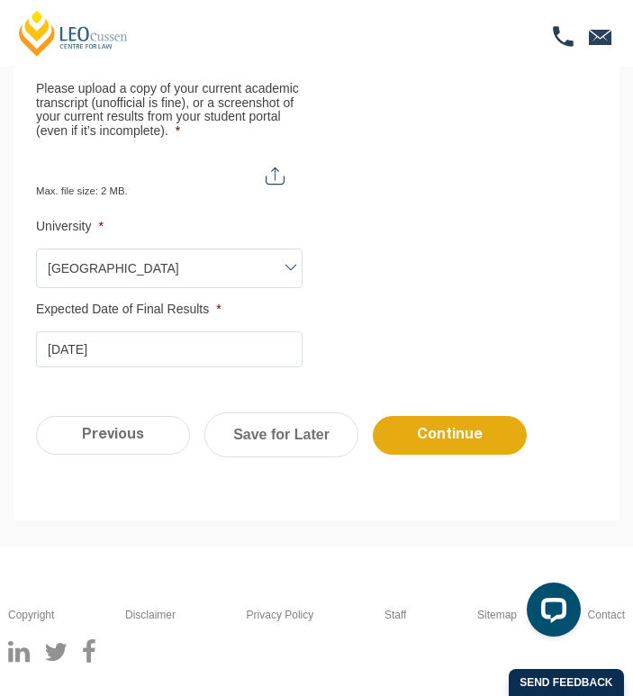
scroll to position [438, 0]
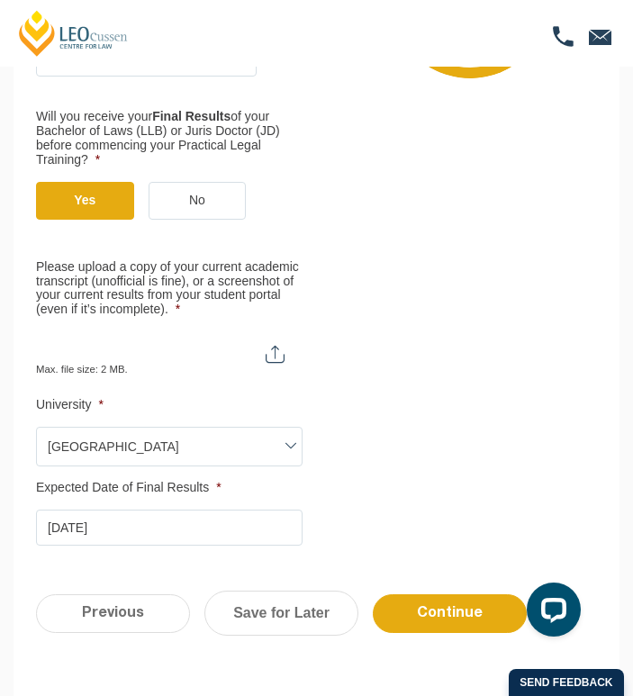
click at [273, 361] on input "Please upload a copy of your current academic transcript (unofficial is fine), …" at bounding box center [169, 346] width 267 height 31
type input "C:\fakepath\(Unofficial) Transcript.pdf"
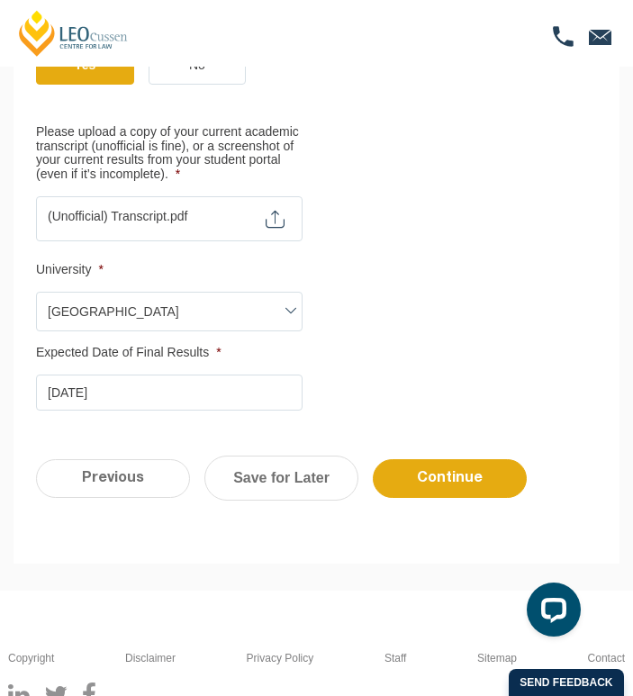
scroll to position [756, 0]
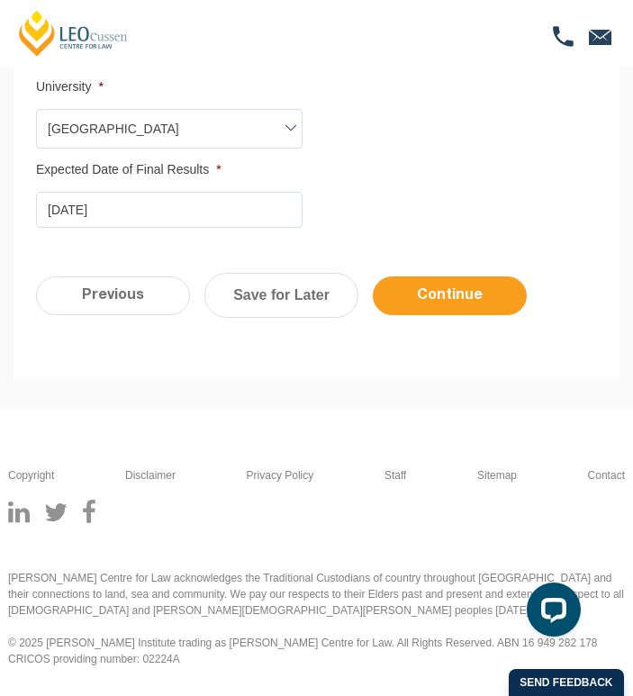
click at [470, 302] on input "Continue" at bounding box center [450, 295] width 154 height 39
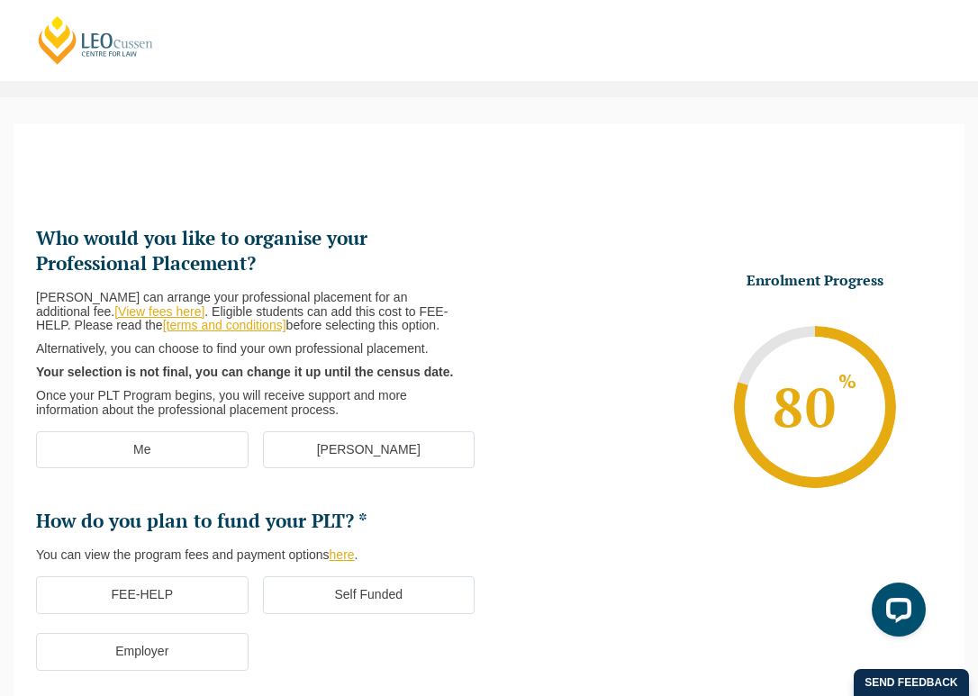
scroll to position [140, 0]
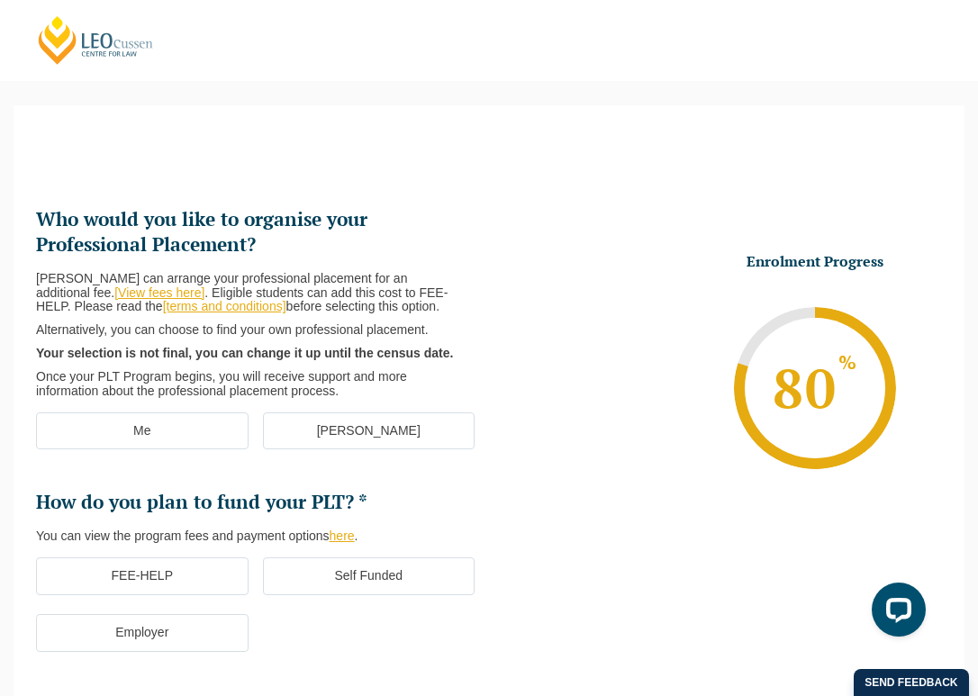
click at [353, 445] on label "[PERSON_NAME]" at bounding box center [369, 431] width 213 height 38
click at [0, 0] on input "[PERSON_NAME]" at bounding box center [0, 0] width 0 height 0
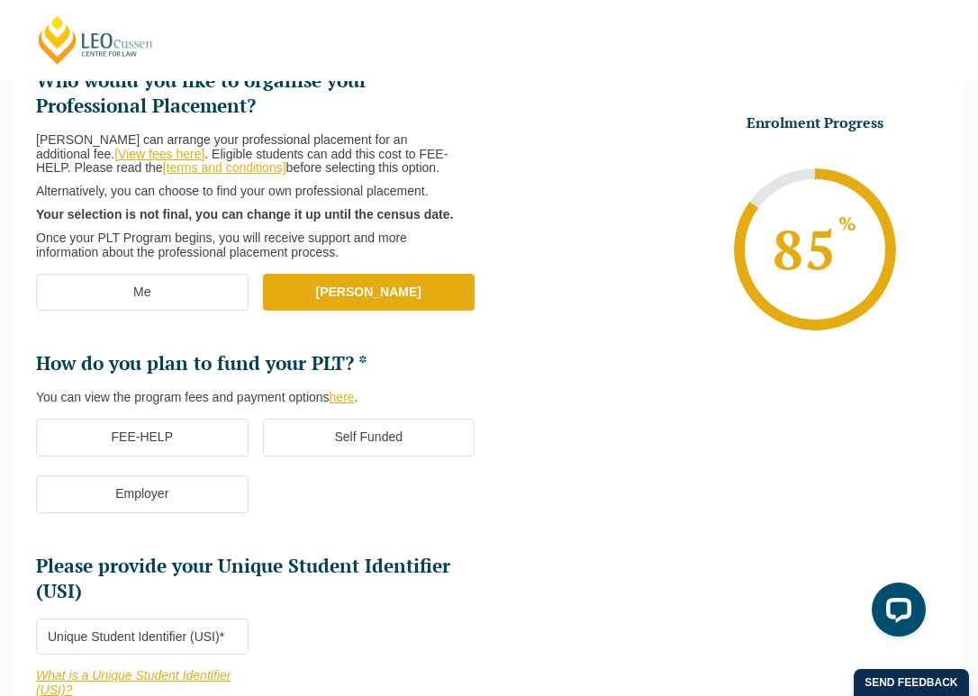
scroll to position [280, 0]
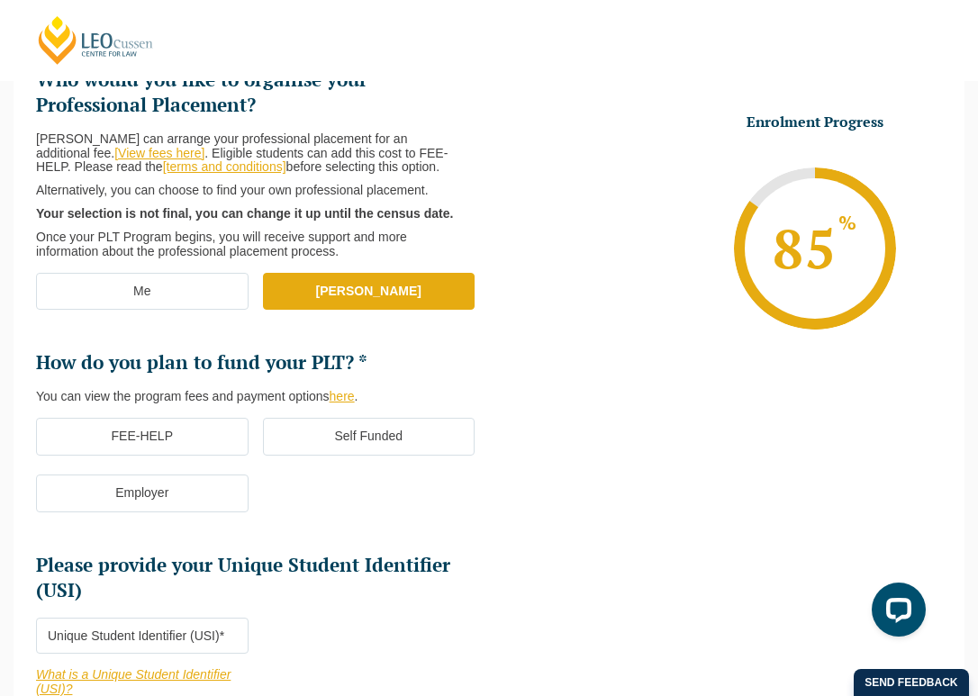
click at [225, 452] on label "FEE-HELP" at bounding box center [142, 437] width 213 height 38
click at [0, 0] on input "FEE-HELP" at bounding box center [0, 0] width 0 height 0
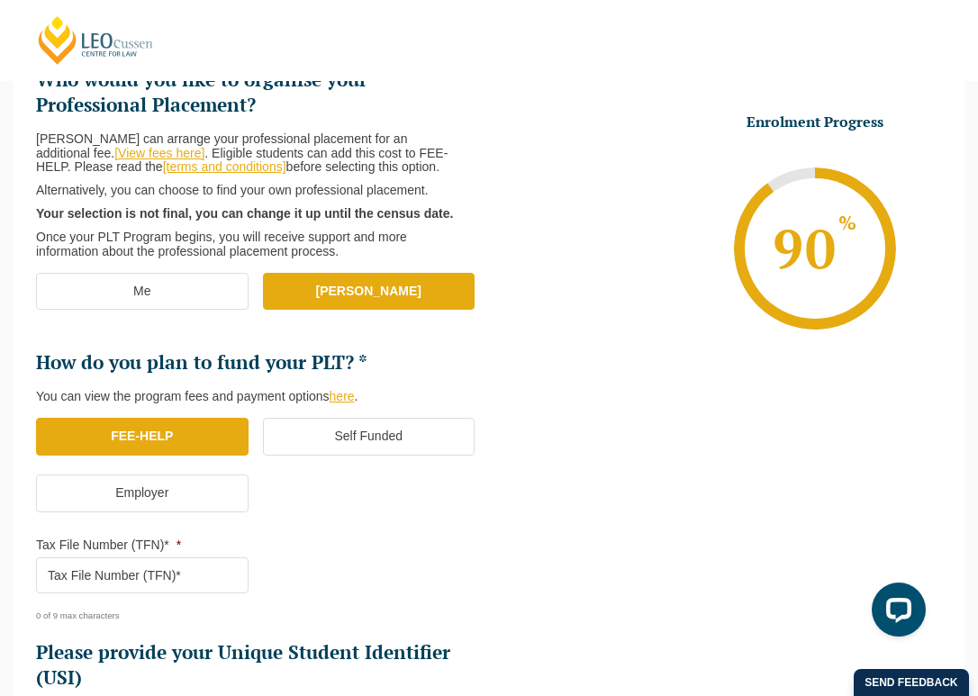
click at [207, 569] on input "Tax File Number (TFN)* *" at bounding box center [142, 575] width 213 height 36
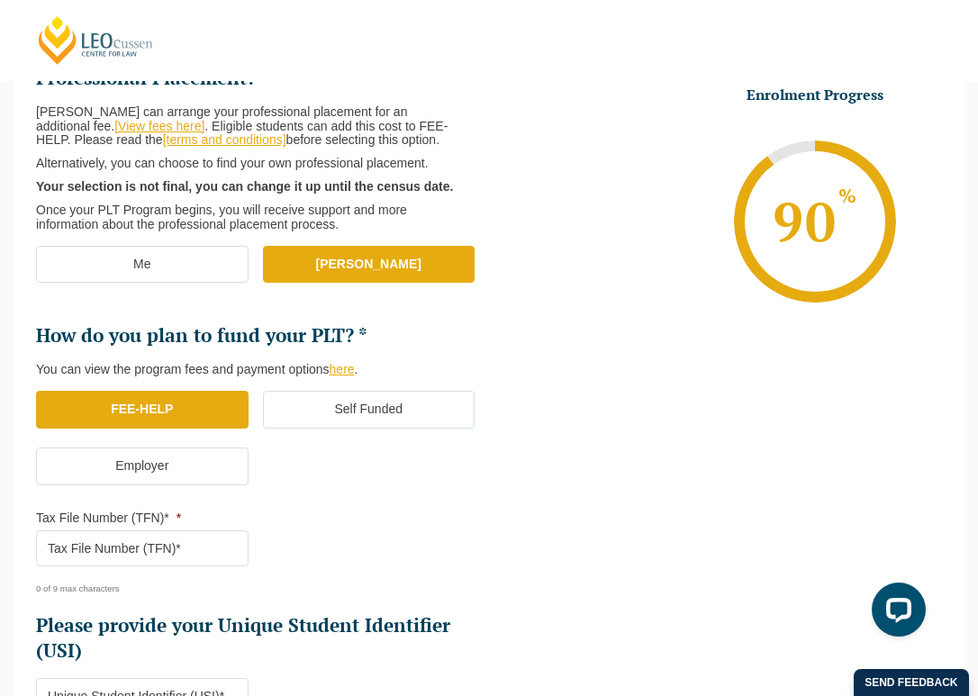
scroll to position [308, 0]
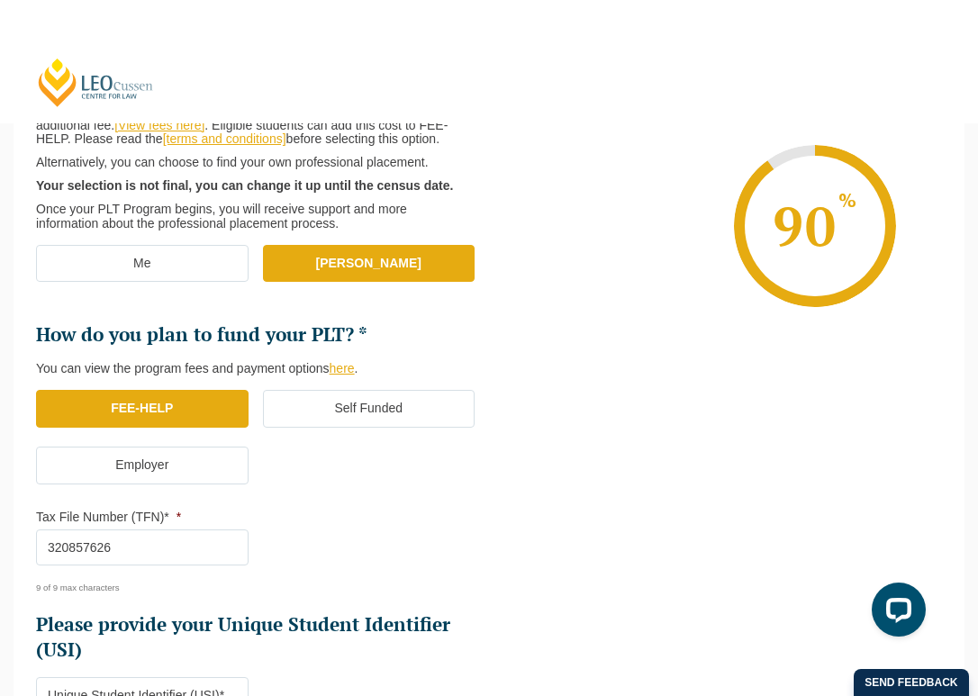
type input "320857626"
click at [428, 478] on ul "FEE-HELP Self Funded Employer" at bounding box center [262, 446] width 453 height 113
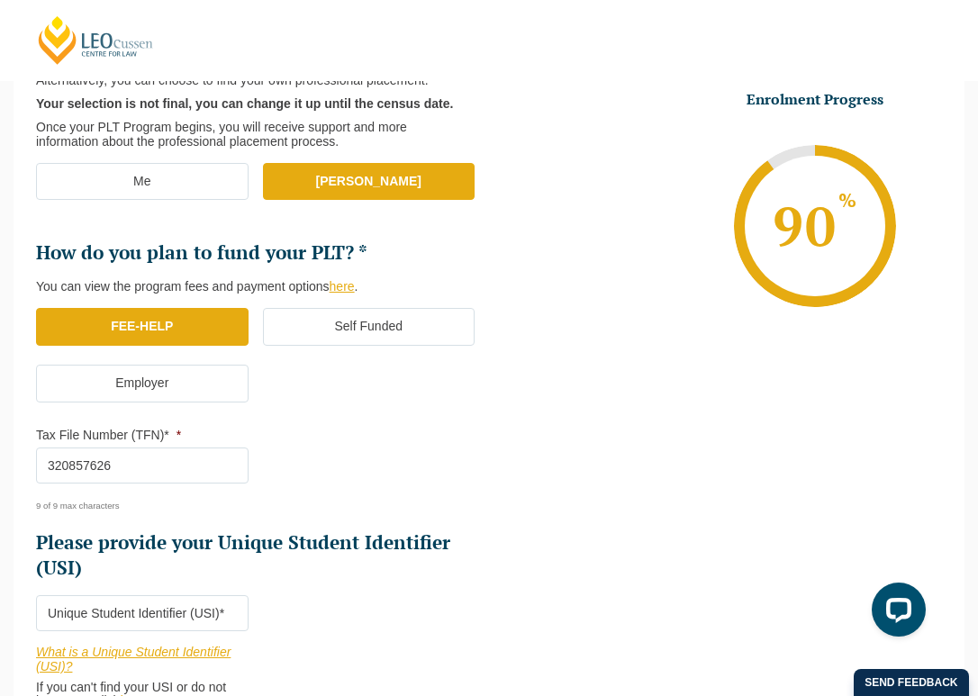
scroll to position [449, 0]
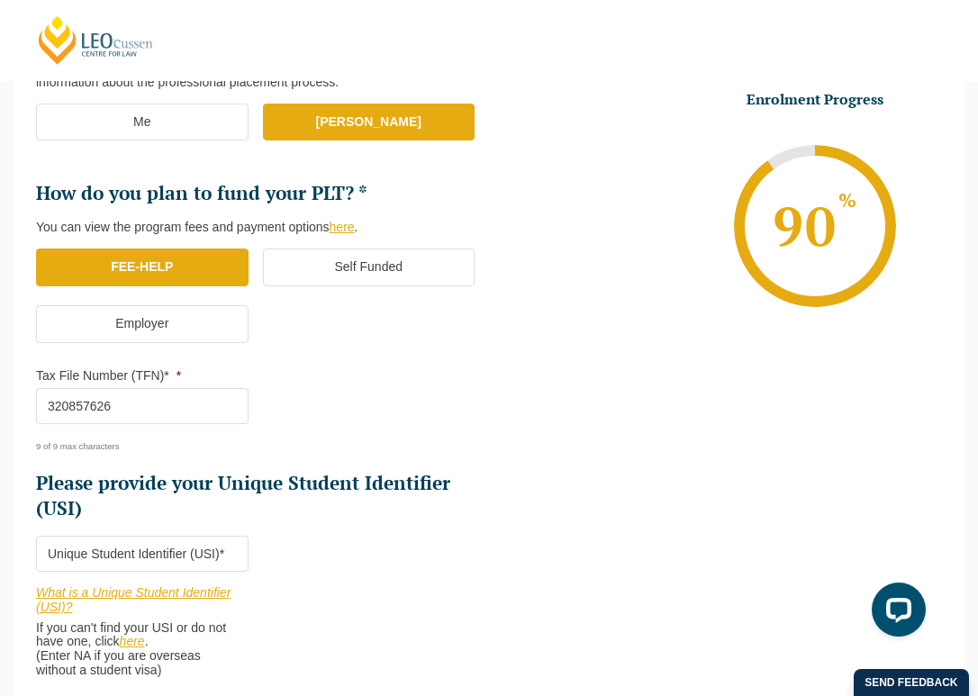
click at [164, 430] on div "9 of 9 max characters" at bounding box center [133, 440] width 195 height 24
click at [163, 416] on input "320857626" at bounding box center [142, 406] width 213 height 36
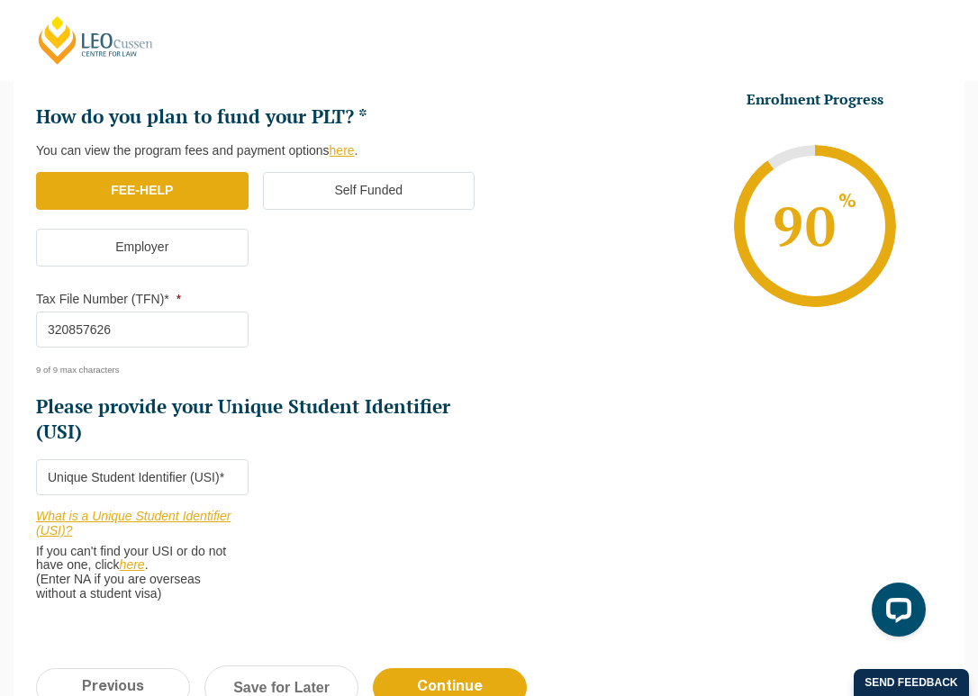
scroll to position [540, 0]
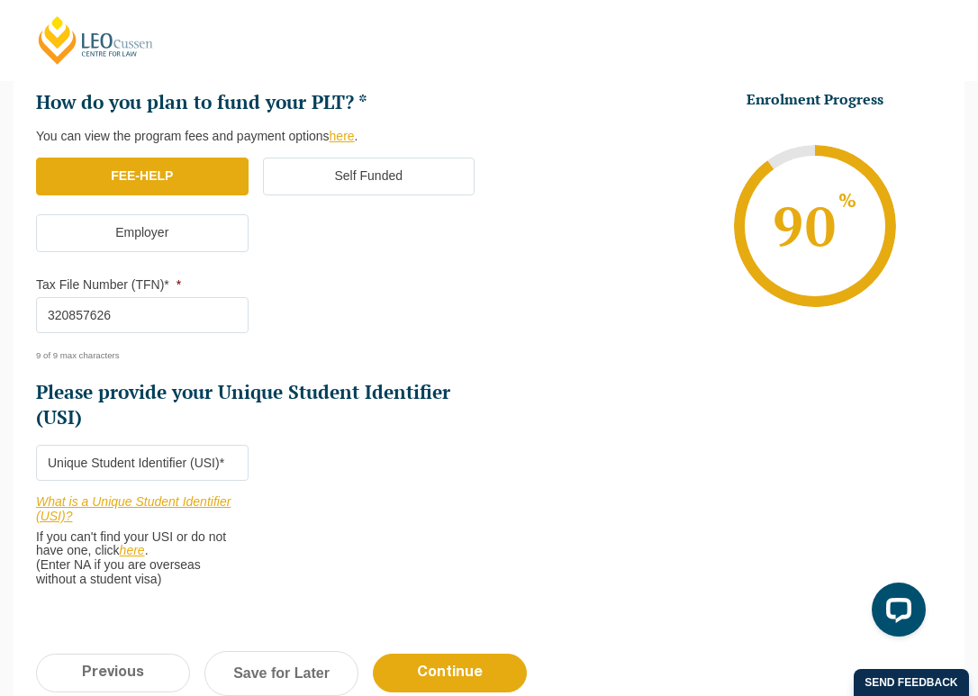
click at [187, 471] on input "Please provide your Unique Student Identifier (USI) *" at bounding box center [142, 463] width 213 height 36
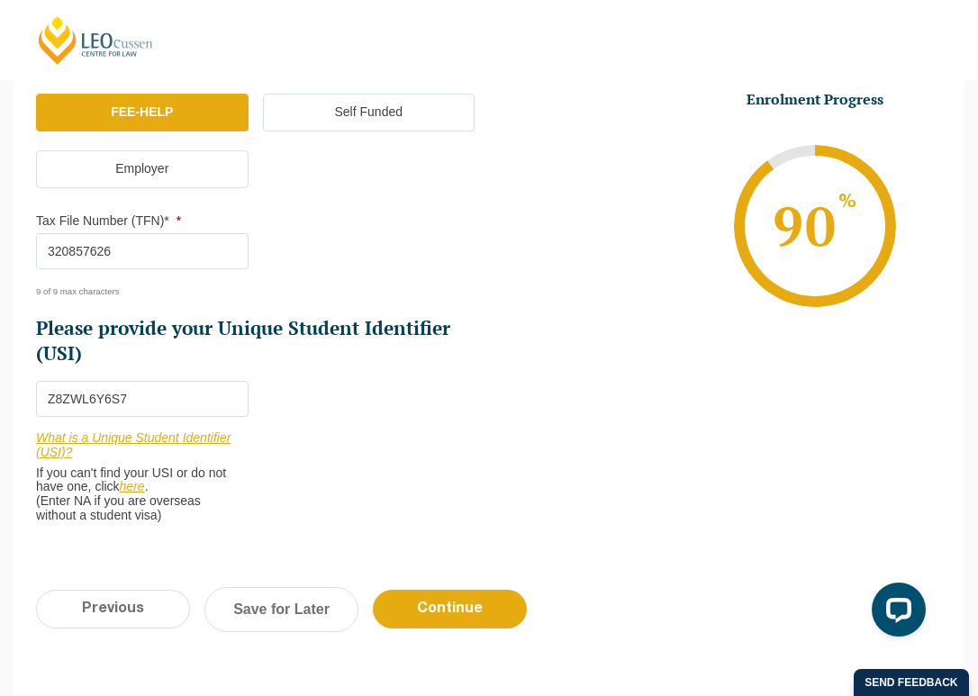
scroll to position [660, 0]
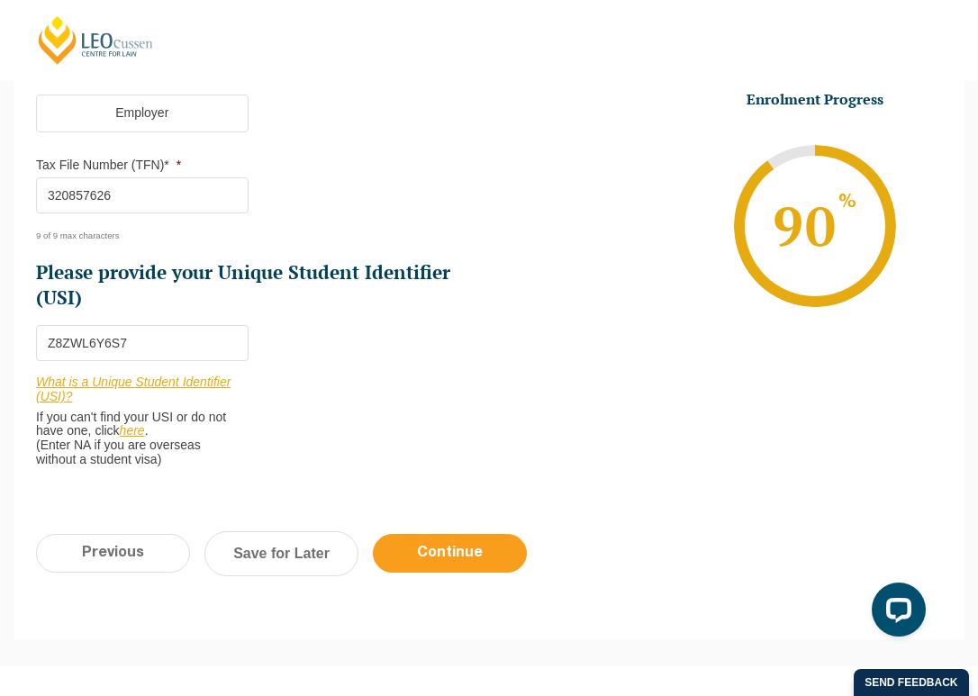
type input "Z8ZWL6Y6S7"
click at [457, 554] on input "Continue" at bounding box center [450, 553] width 154 height 39
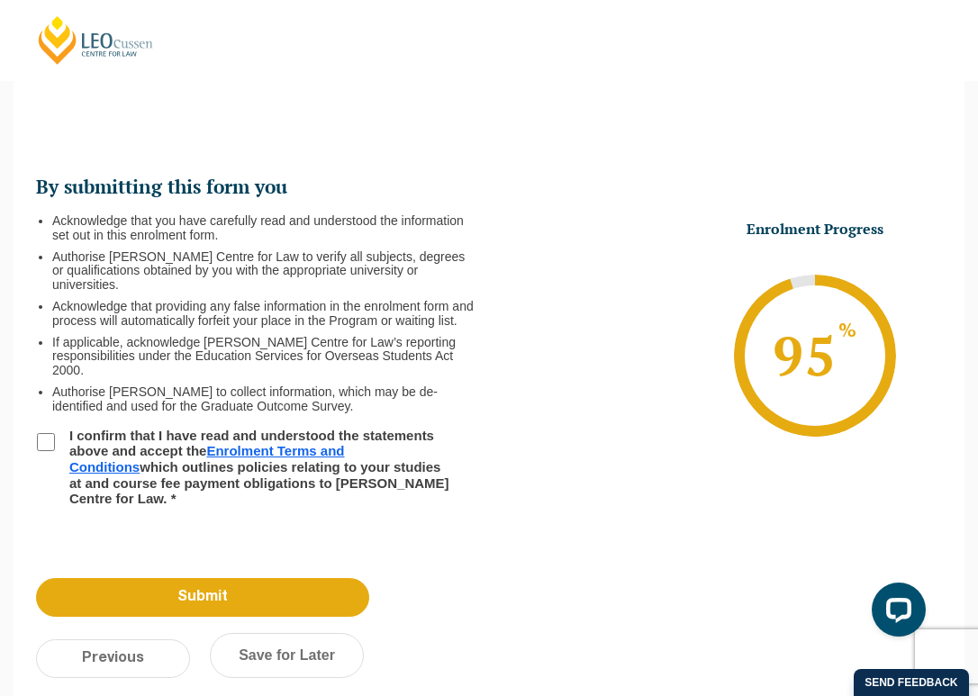
scroll to position [156, 0]
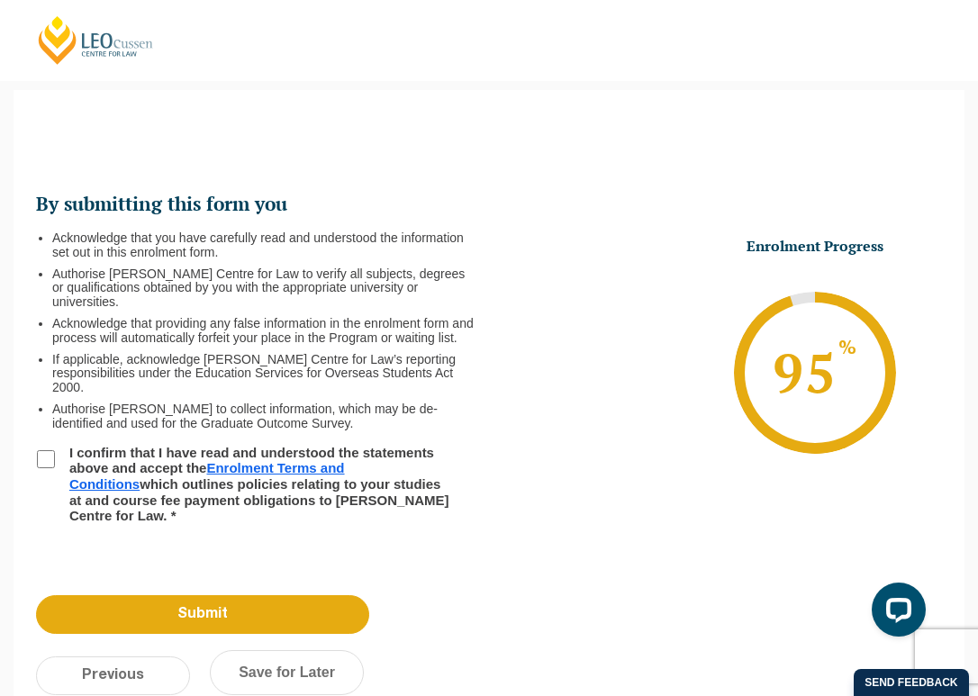
click at [46, 467] on input "I confirm that I have read and understood the statements above and accept the E…" at bounding box center [46, 459] width 18 height 18
checkbox input "true"
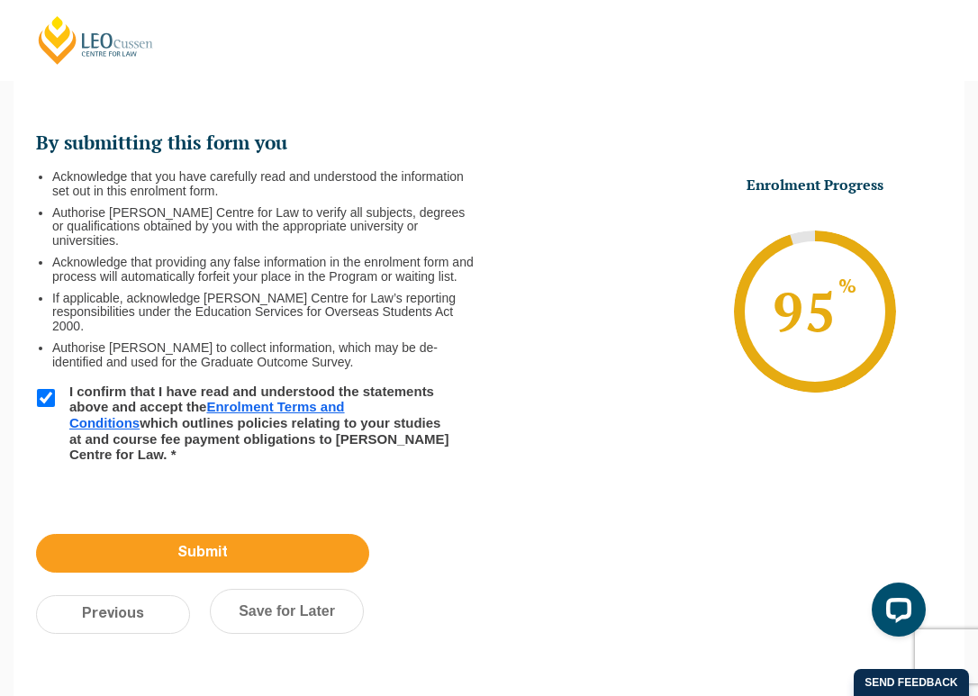
scroll to position [265, 0]
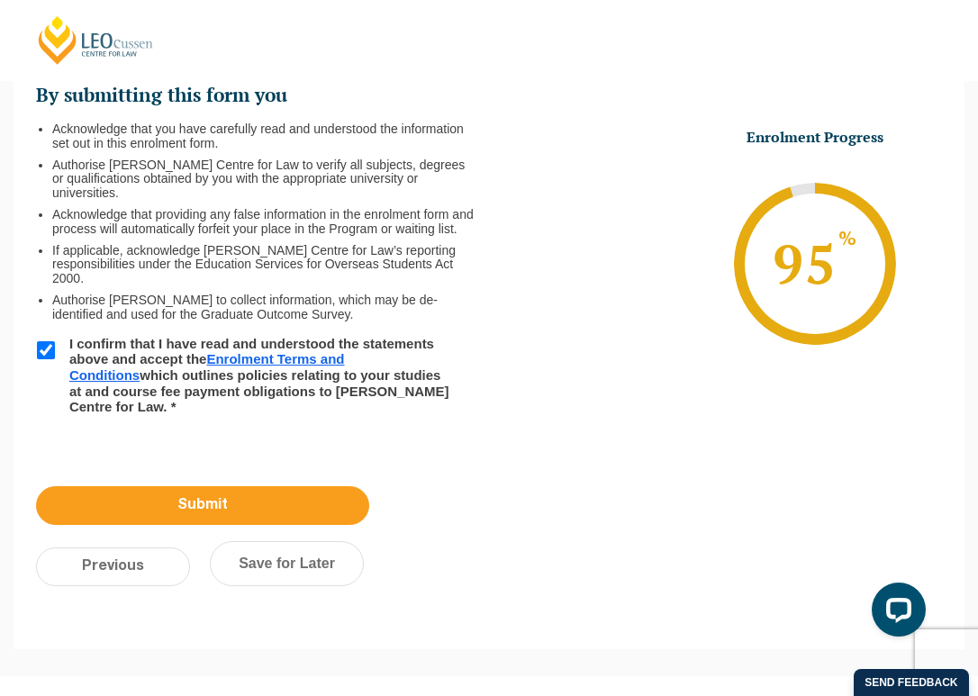
click at [223, 525] on input "Submit" at bounding box center [202, 505] width 333 height 39
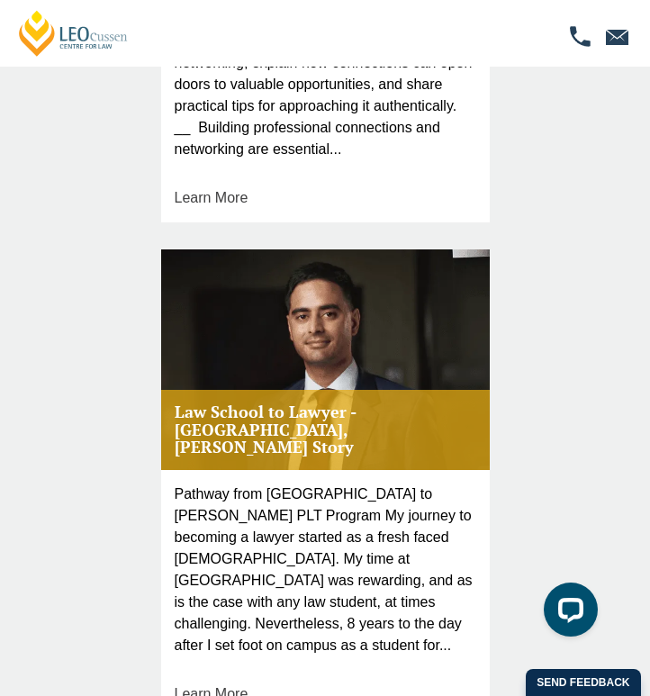
scroll to position [1617, 0]
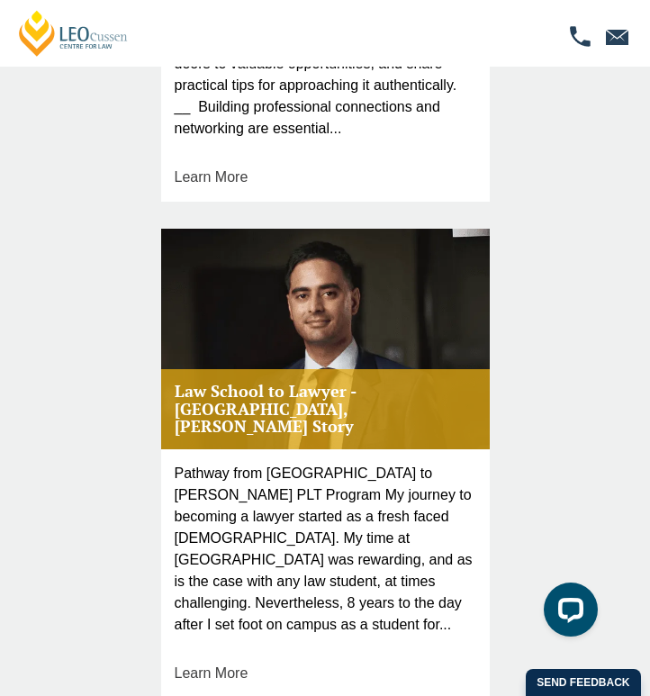
click at [415, 449] on div "Pathway from [GEOGRAPHIC_DATA] to [PERSON_NAME] PLT Program My journey to becom…" at bounding box center [325, 573] width 329 height 249
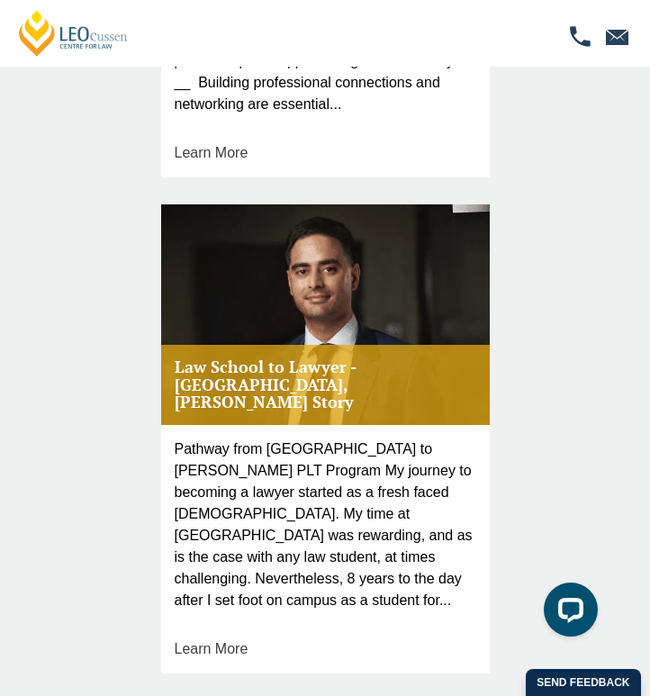
scroll to position [1647, 0]
